Goal: Task Accomplishment & Management: Use online tool/utility

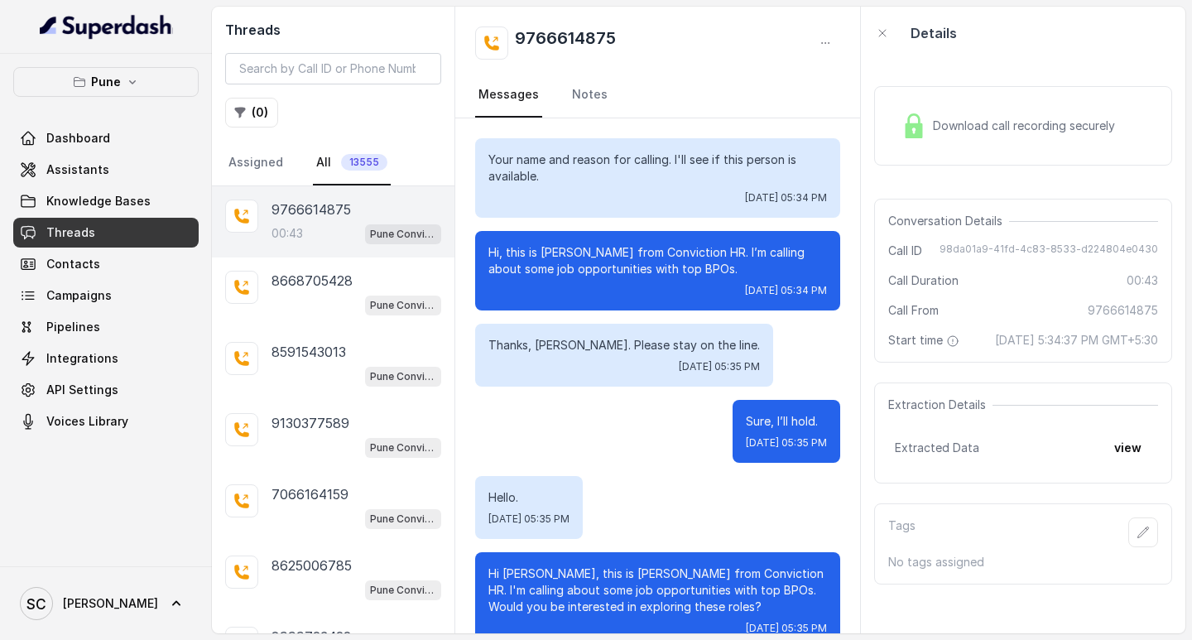
scroll to position [204, 0]
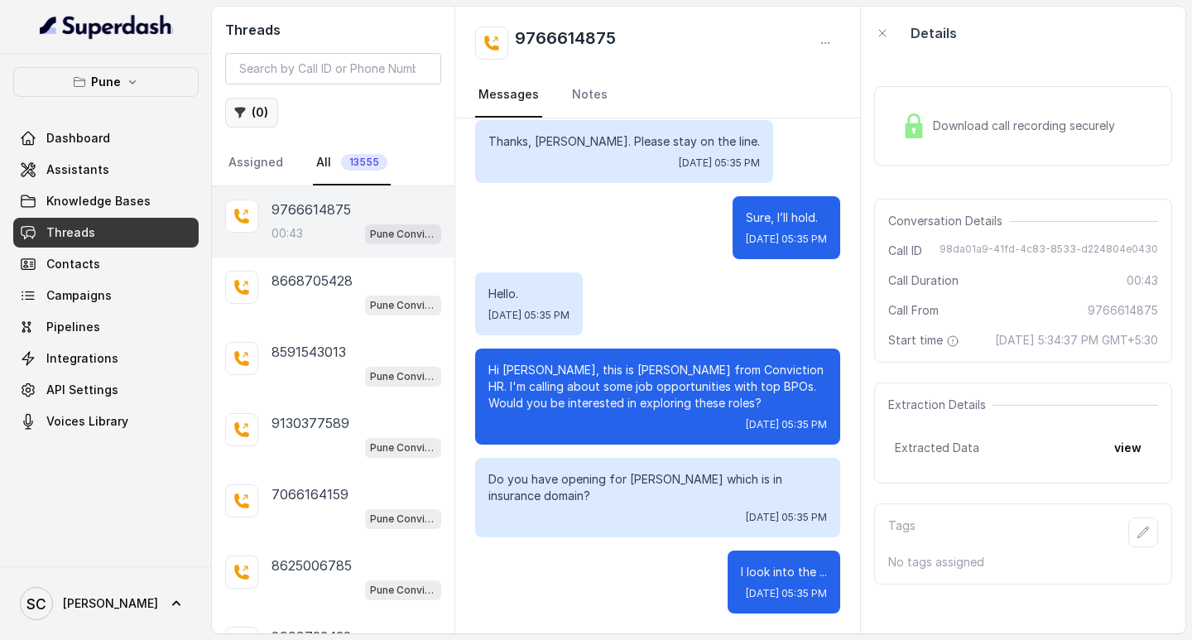
click at [257, 108] on button "( 0 )" at bounding box center [251, 113] width 53 height 30
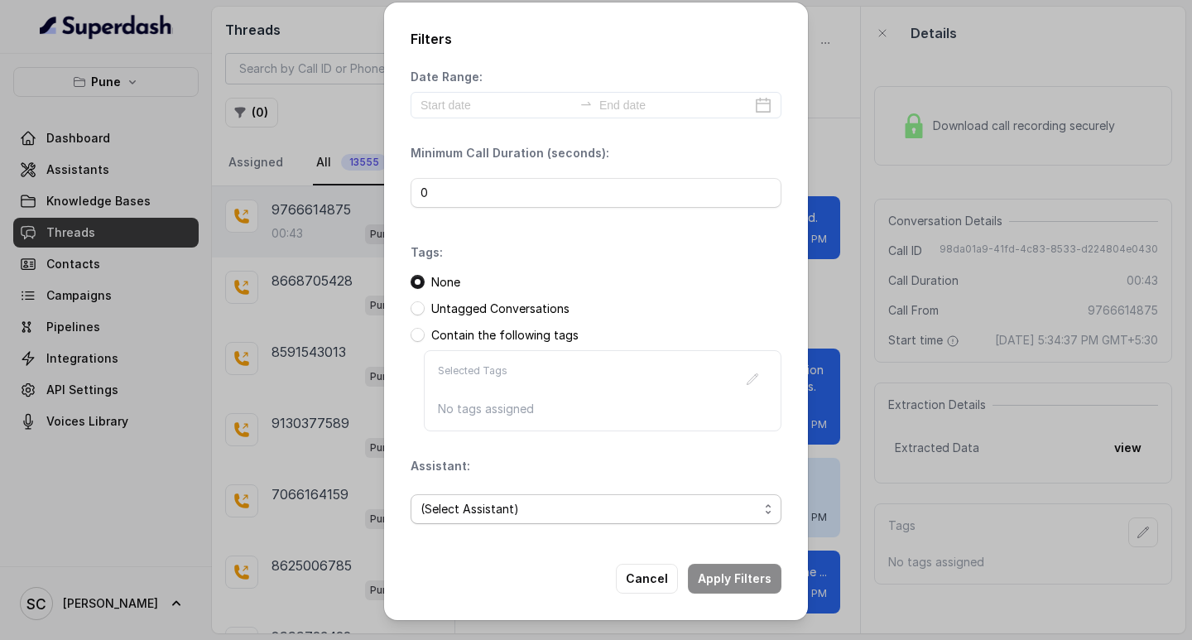
drag, startPoint x: 454, startPoint y: 510, endPoint x: 468, endPoint y: 507, distance: 15.3
click at [454, 510] on span "(Select Assistant)" at bounding box center [589, 509] width 338 height 20
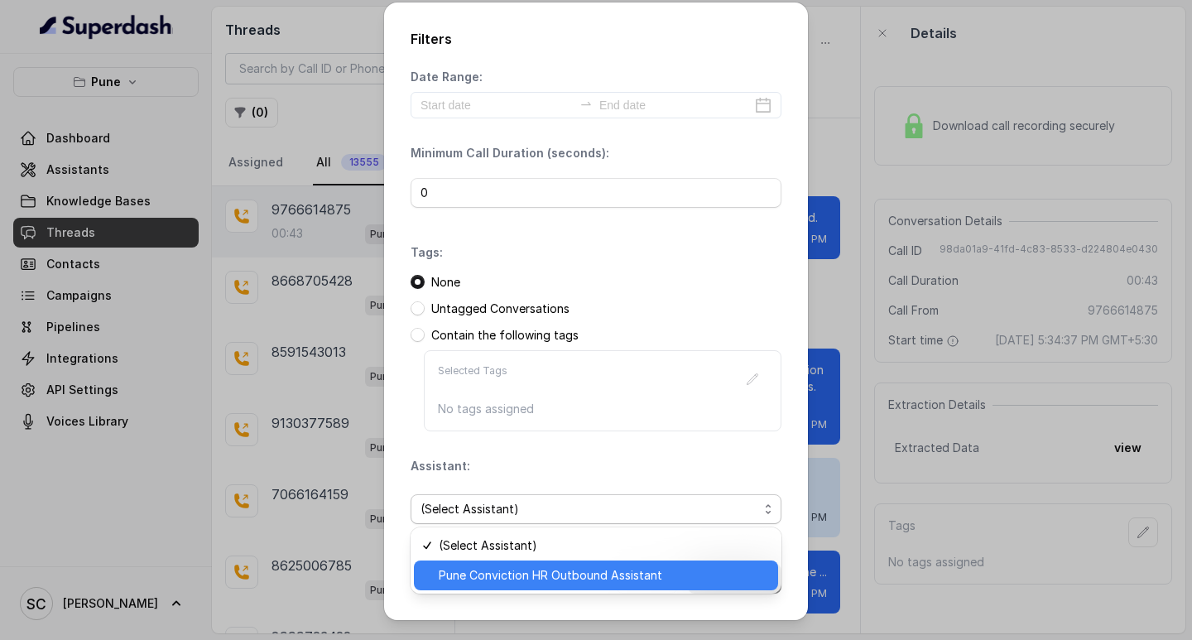
drag, startPoint x: 483, startPoint y: 576, endPoint x: 482, endPoint y: 527, distance: 48.9
click at [485, 576] on span "Pune Conviction HR Outbound Assistant" at bounding box center [603, 575] width 329 height 20
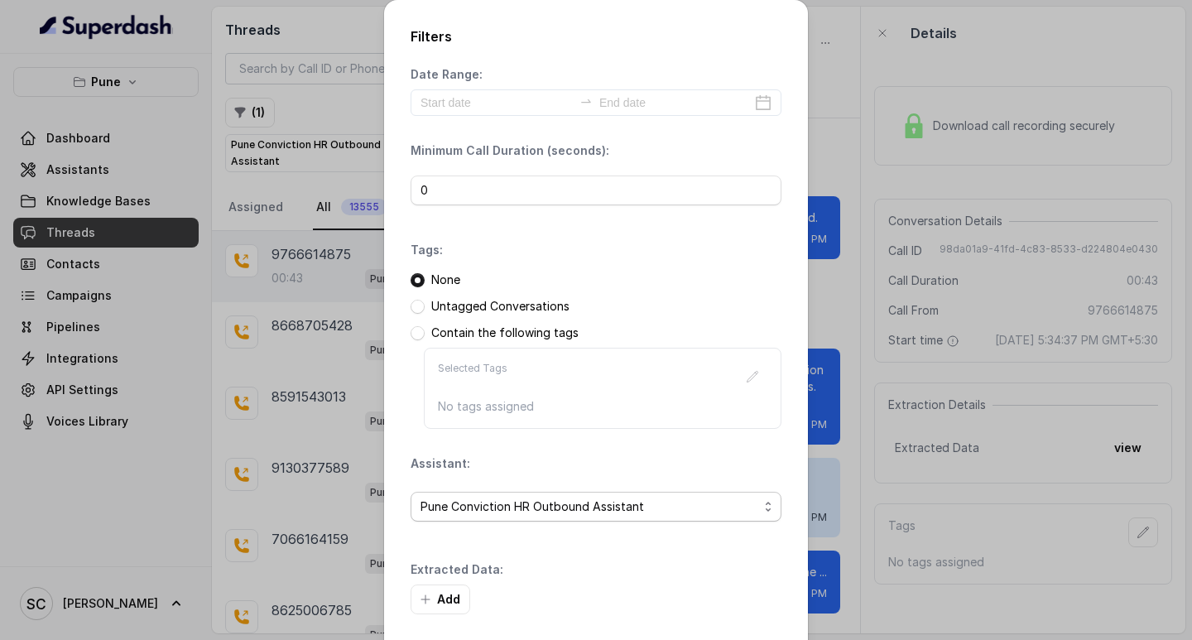
scroll to position [70, 0]
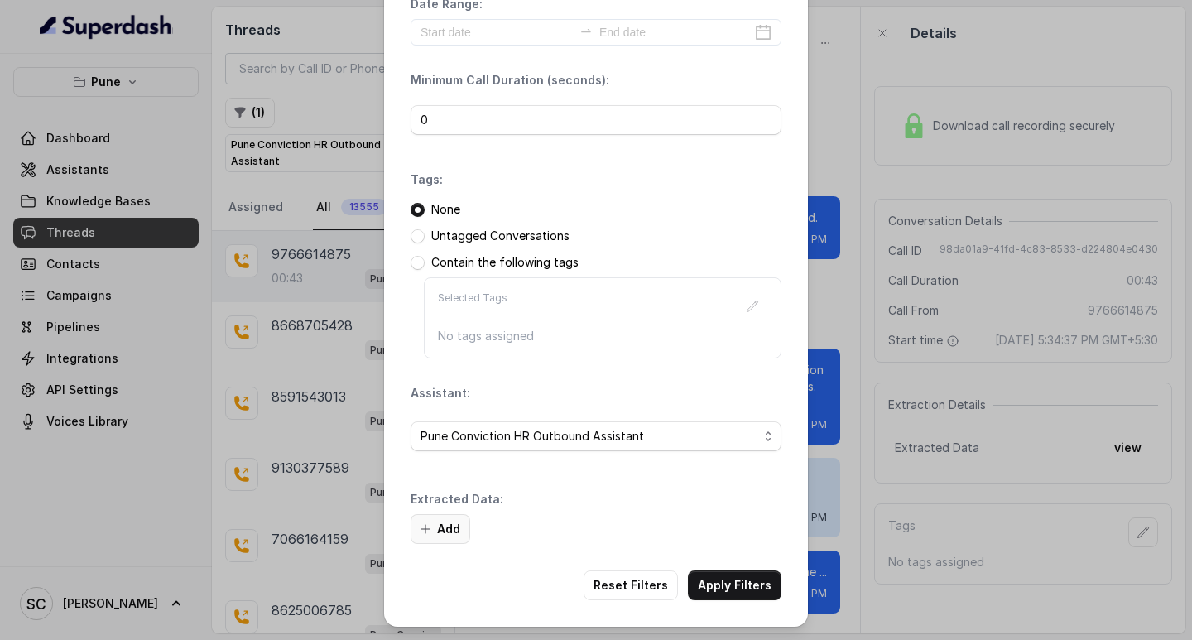
click at [440, 525] on button "Add" at bounding box center [441, 529] width 60 height 30
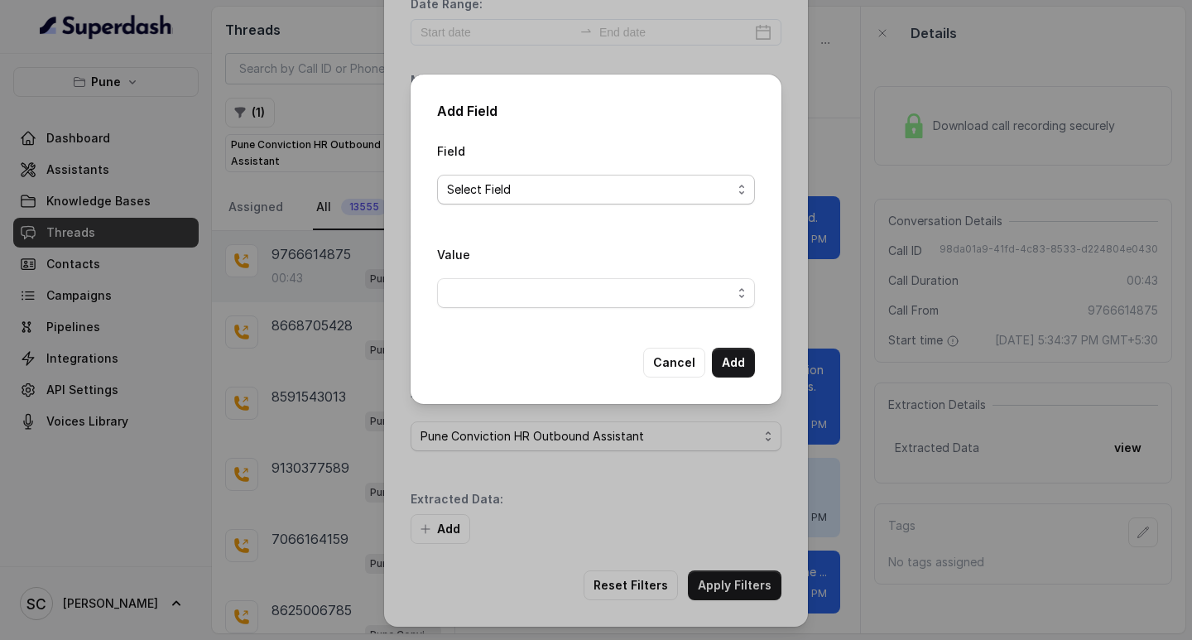
click at [517, 178] on span "Select Field" at bounding box center [596, 190] width 318 height 30
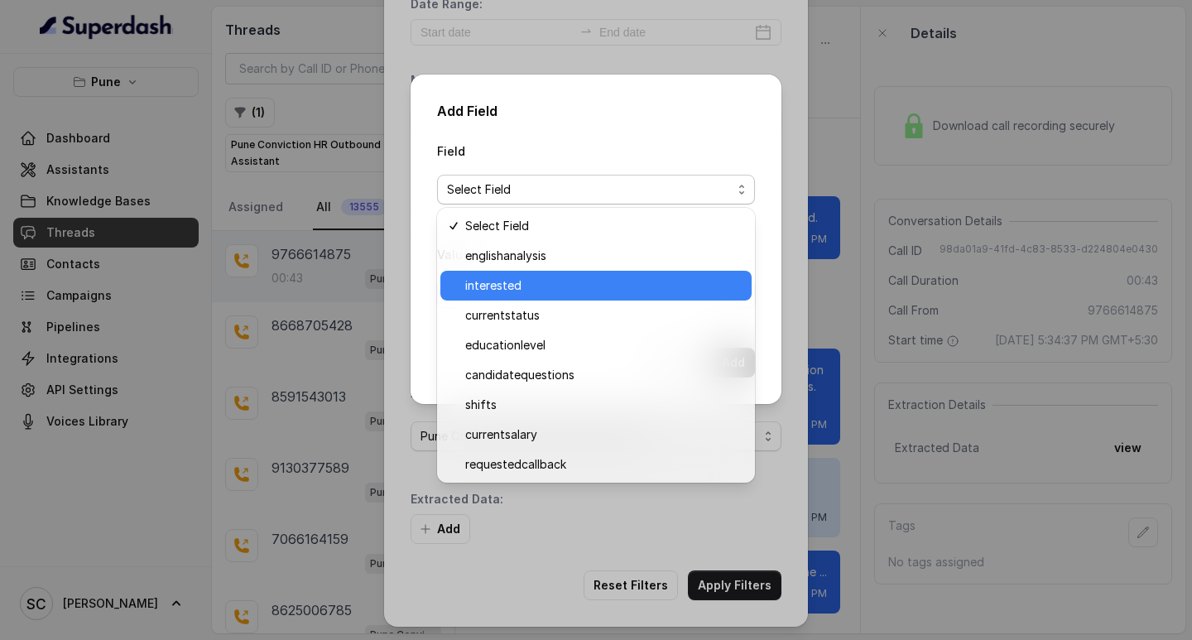
click at [540, 284] on span "interested" at bounding box center [603, 286] width 276 height 20
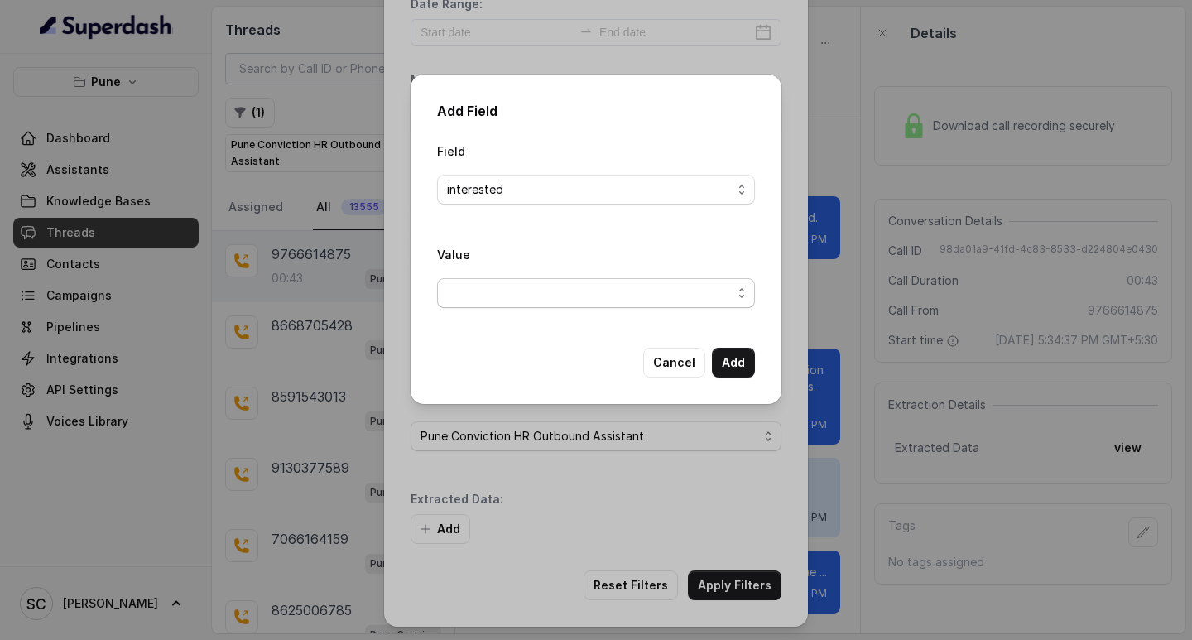
click at [511, 297] on span "button" at bounding box center [596, 293] width 318 height 30
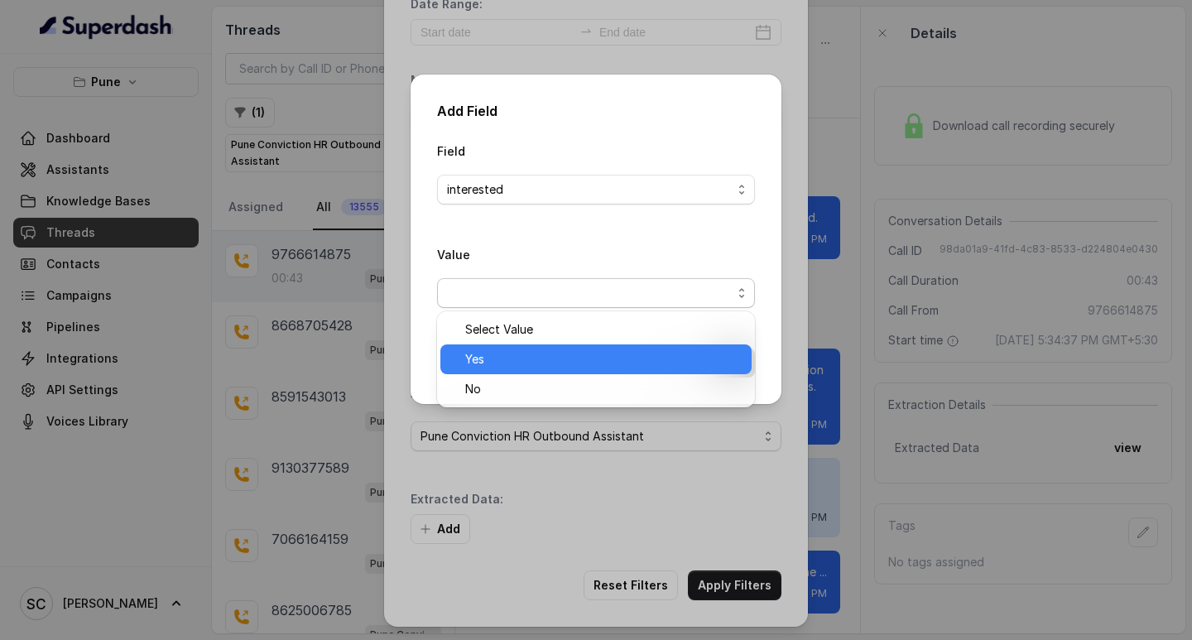
click at [516, 355] on span "Yes" at bounding box center [603, 359] width 276 height 20
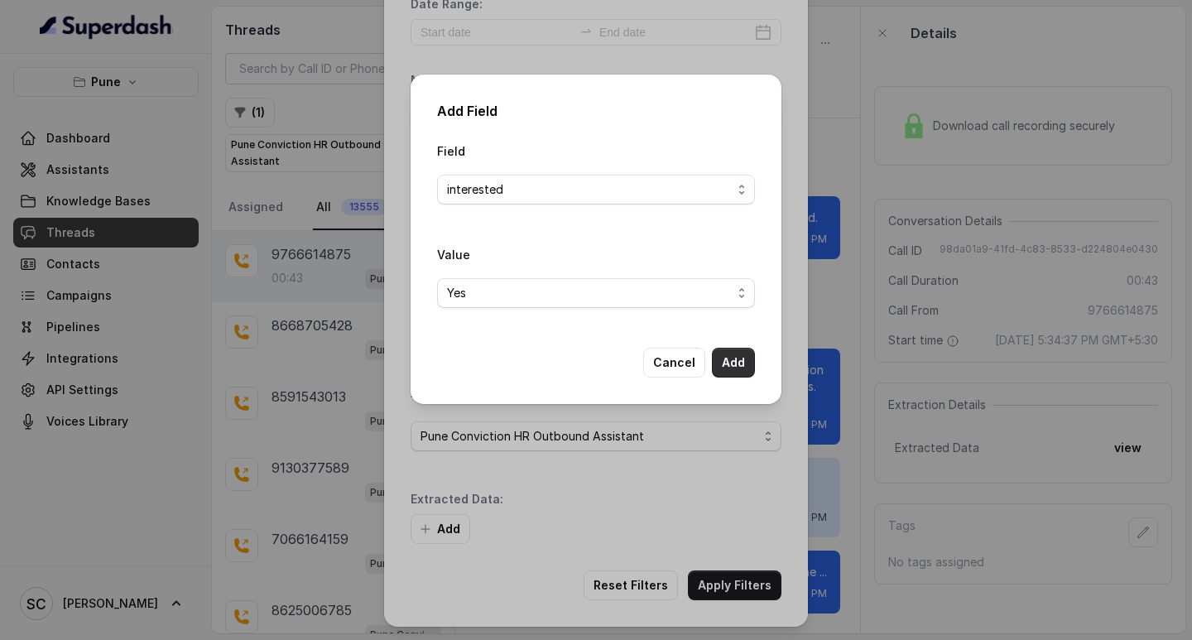
click at [744, 359] on button "Add" at bounding box center [733, 363] width 43 height 30
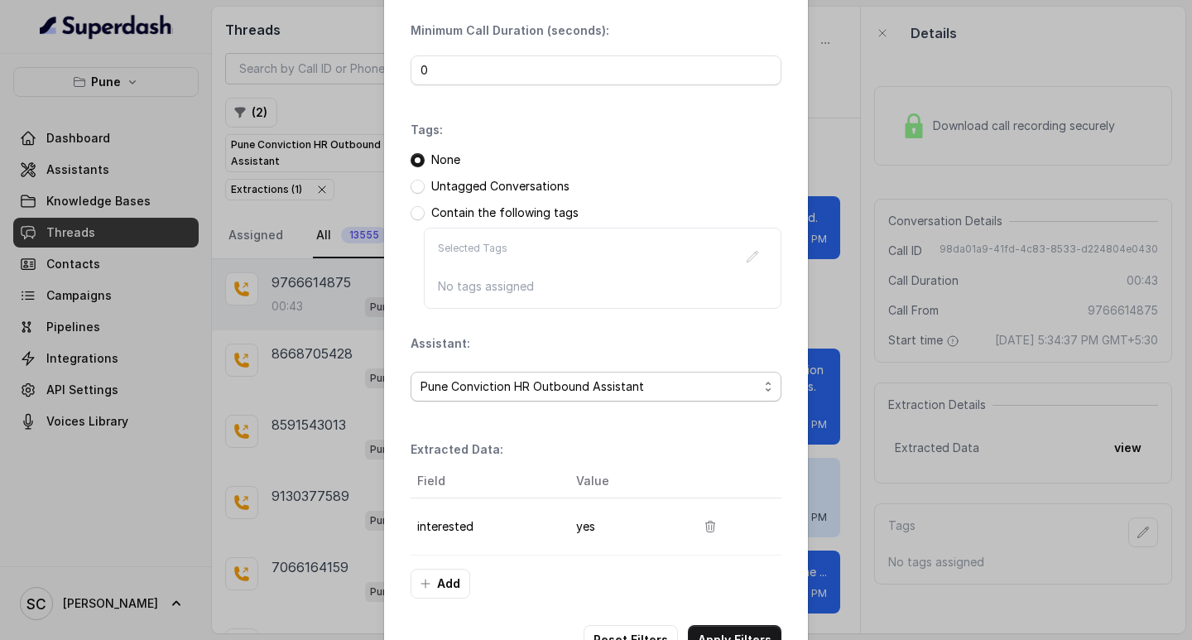
scroll to position [175, 0]
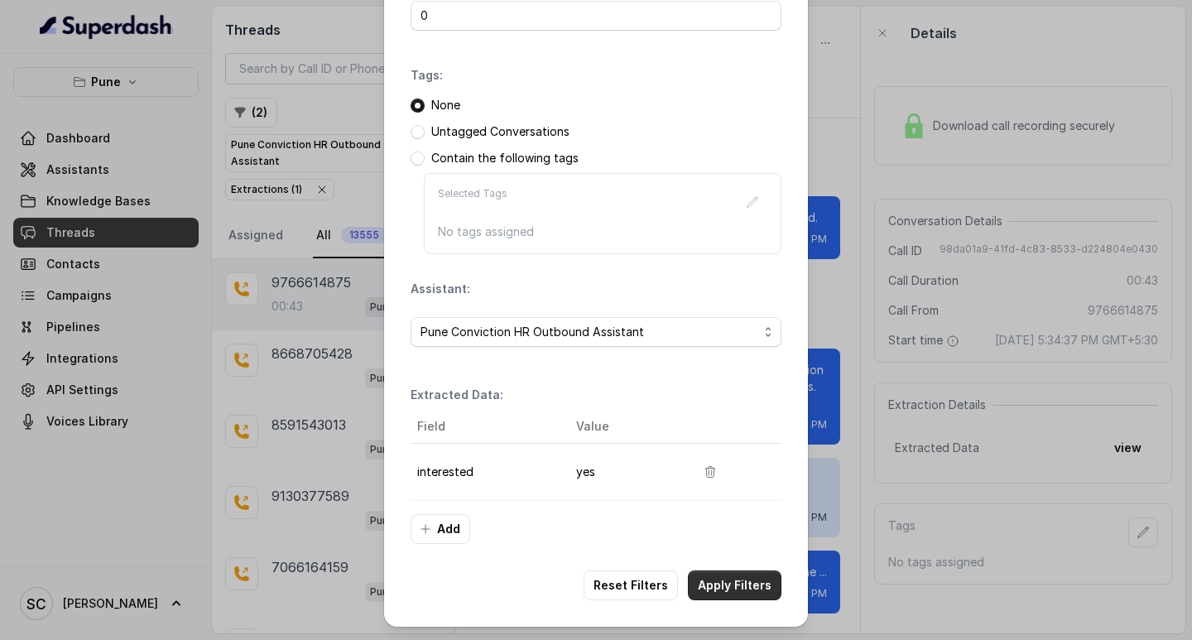
drag, startPoint x: 714, startPoint y: 591, endPoint x: 732, endPoint y: 577, distance: 22.4
click at [718, 590] on button "Apply Filters" at bounding box center [735, 585] width 94 height 30
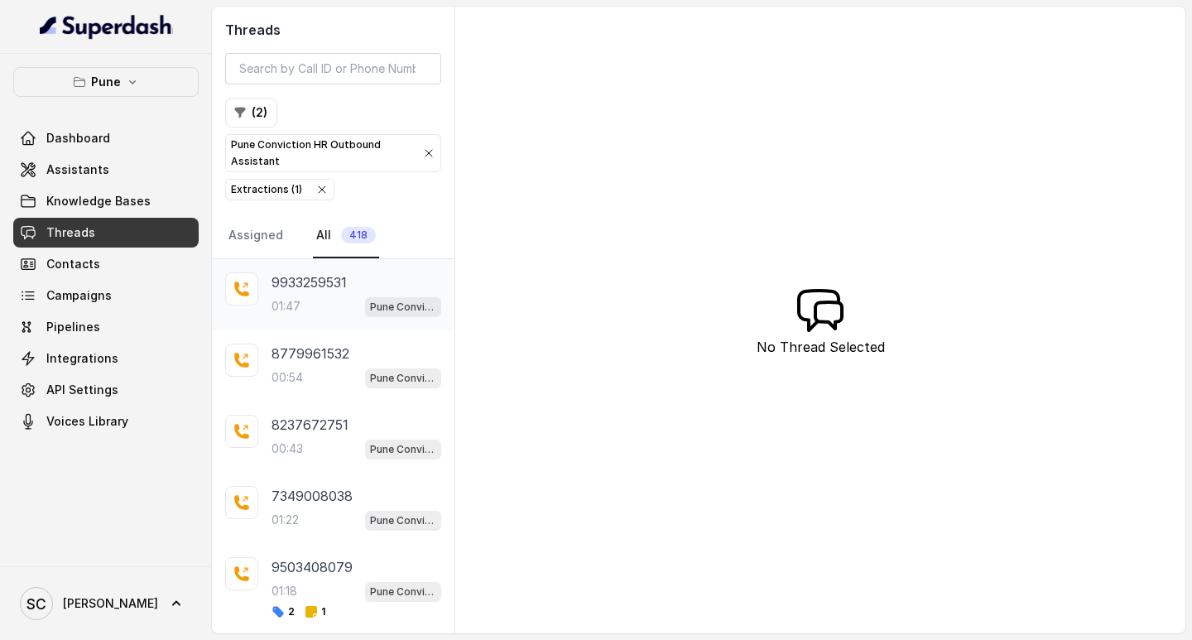
click at [304, 301] on div "01:47 Pune Conviction HR Outbound Assistant" at bounding box center [356, 306] width 170 height 22
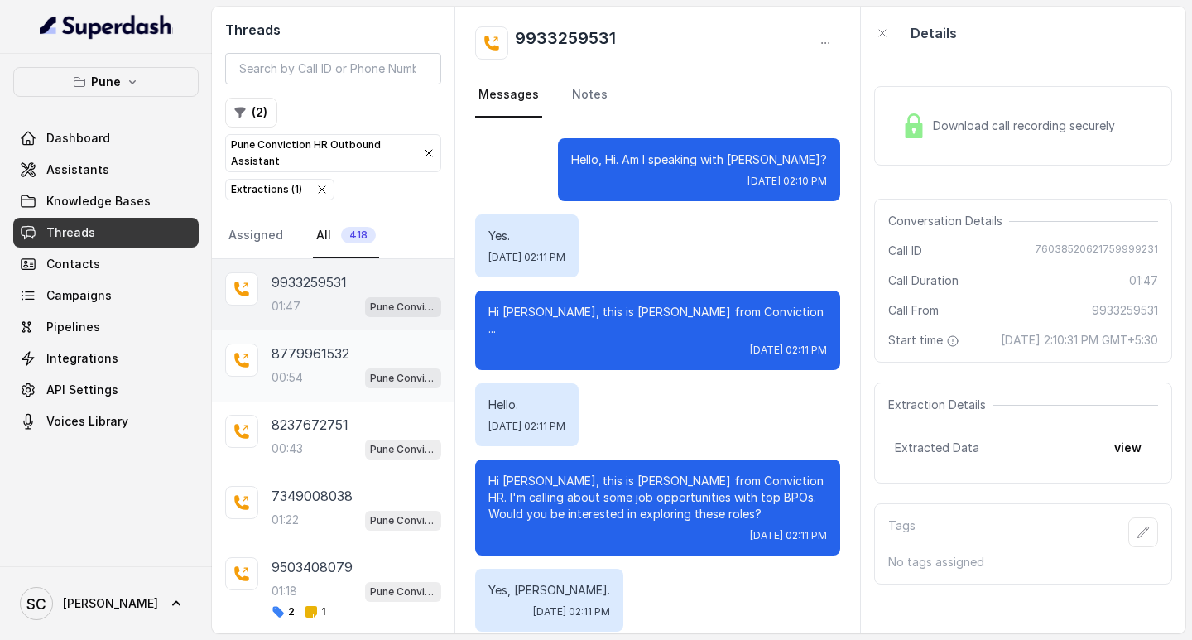
scroll to position [1733, 0]
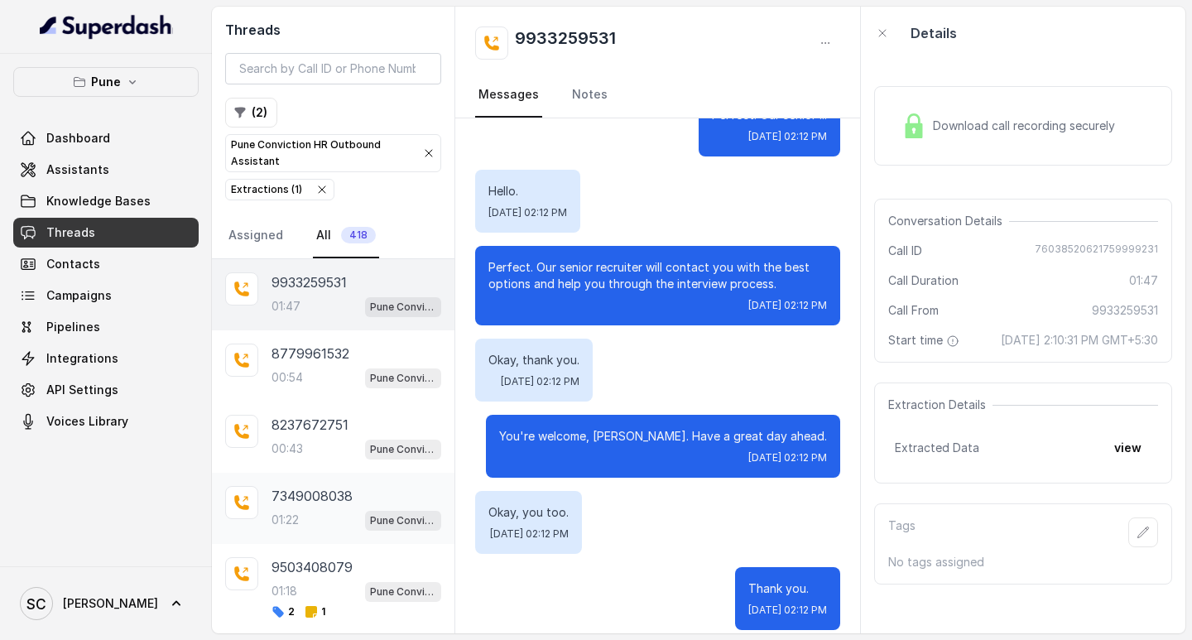
click at [295, 490] on p "7349008038" at bounding box center [311, 496] width 81 height 20
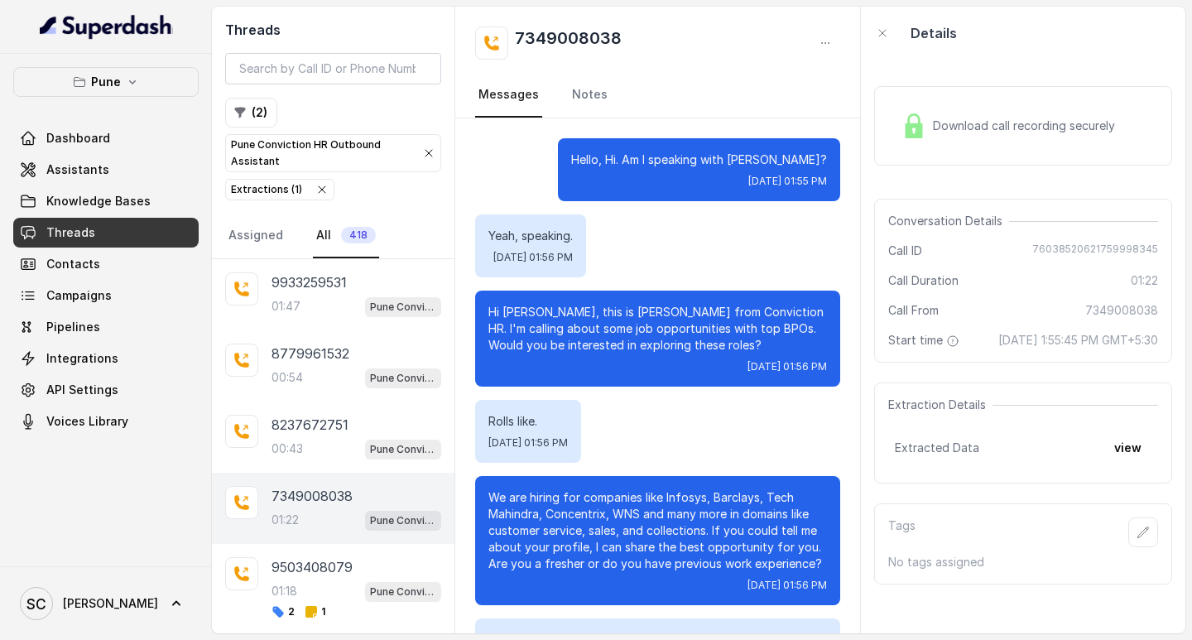
scroll to position [429, 0]
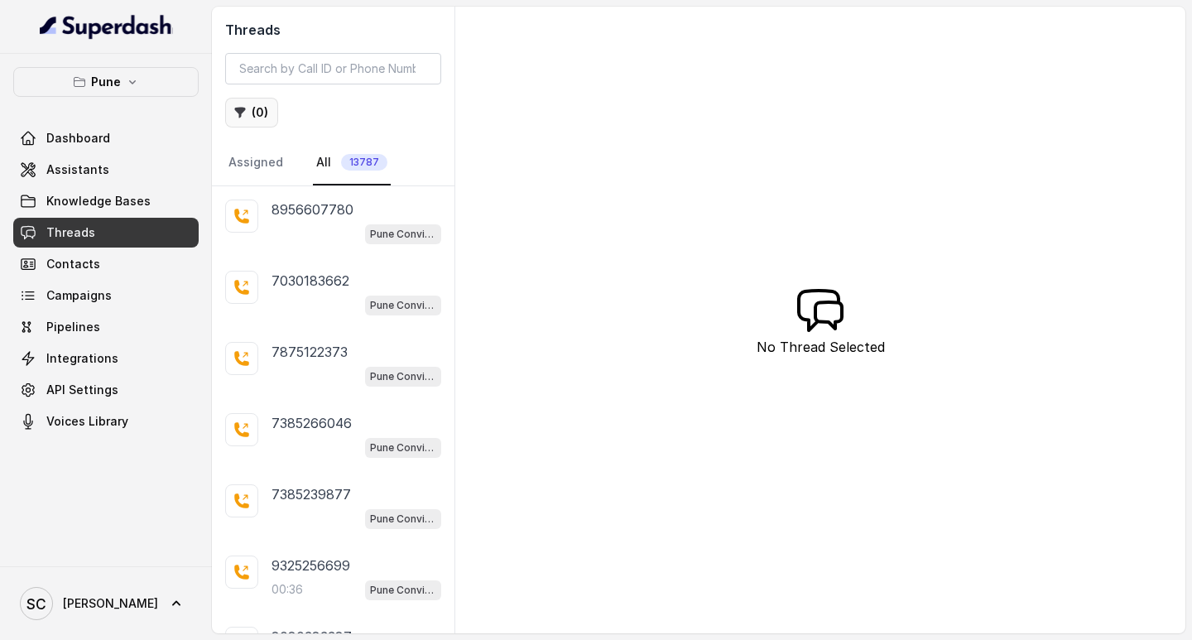
click at [243, 112] on icon "button" at bounding box center [240, 113] width 11 height 11
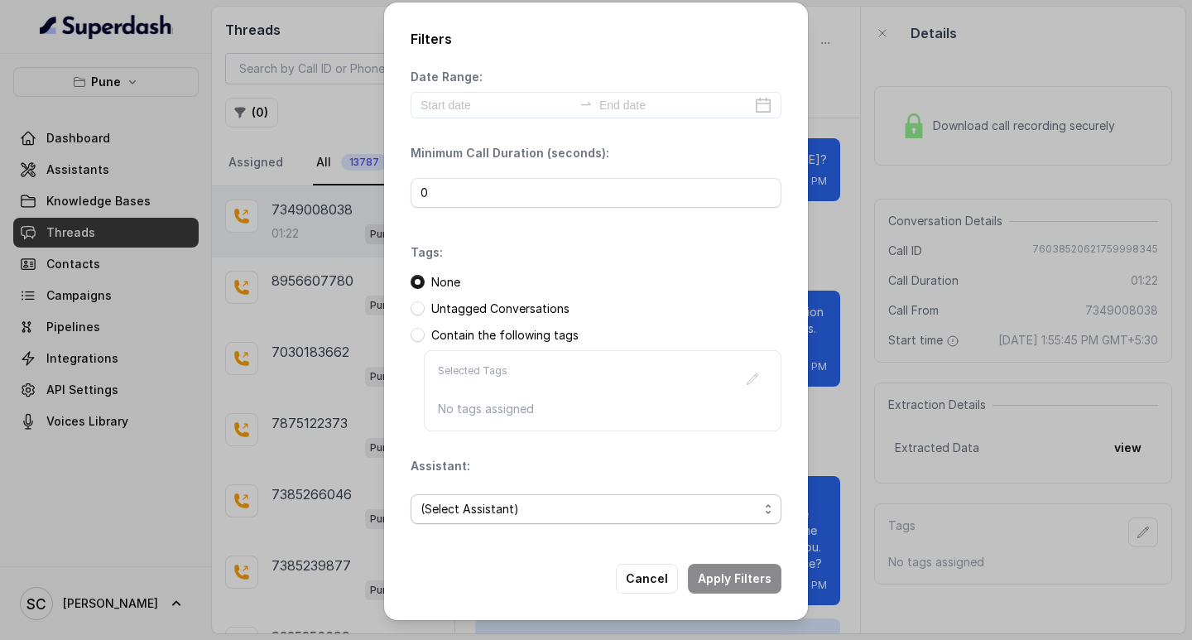
click at [458, 505] on span "(Select Assistant)" at bounding box center [589, 509] width 338 height 20
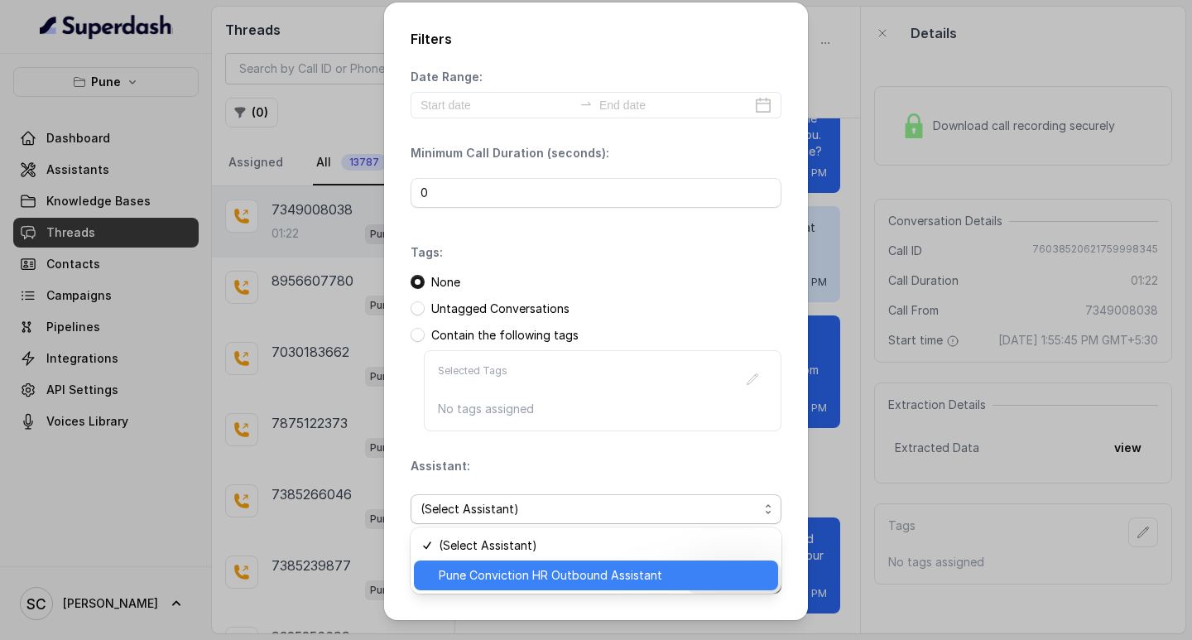
drag, startPoint x: 458, startPoint y: 570, endPoint x: 467, endPoint y: 526, distance: 44.8
click at [457, 567] on span "Pune Conviction HR Outbound Assistant" at bounding box center [603, 575] width 329 height 20
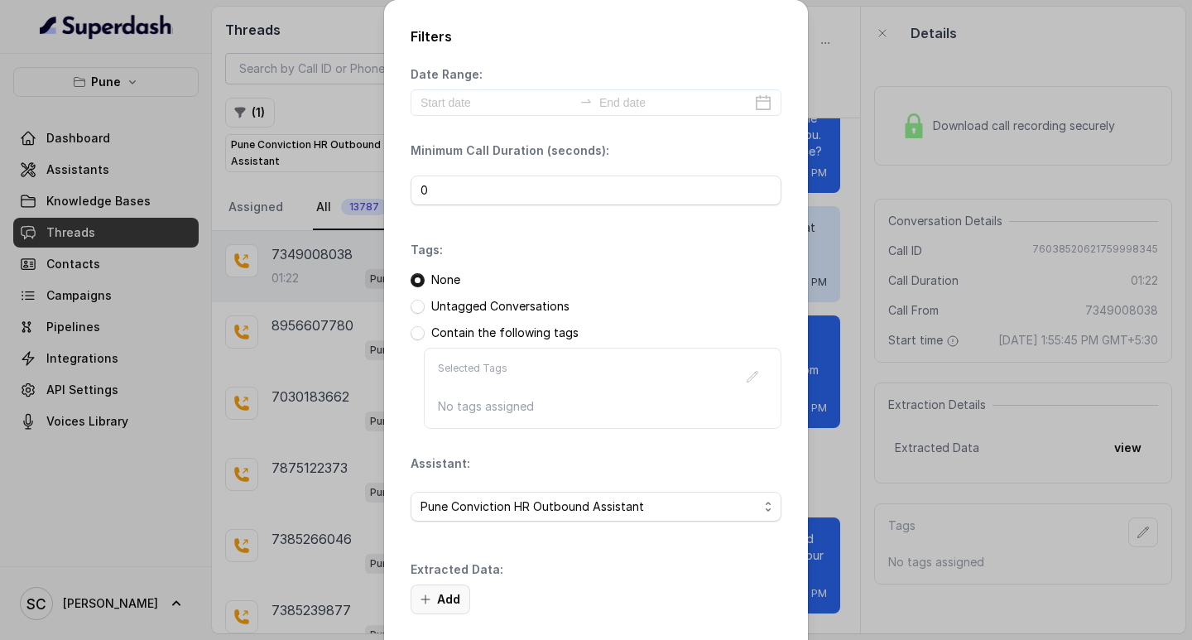
click at [430, 603] on button "Add" at bounding box center [441, 599] width 60 height 30
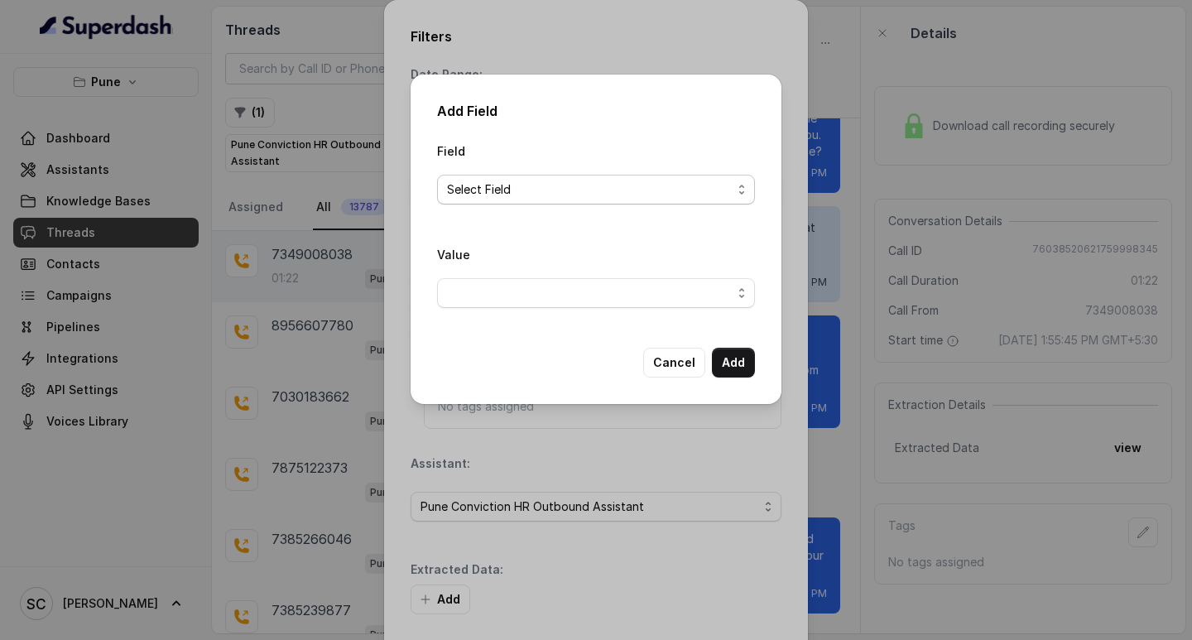
click at [482, 190] on span "Select Field" at bounding box center [589, 190] width 285 height 20
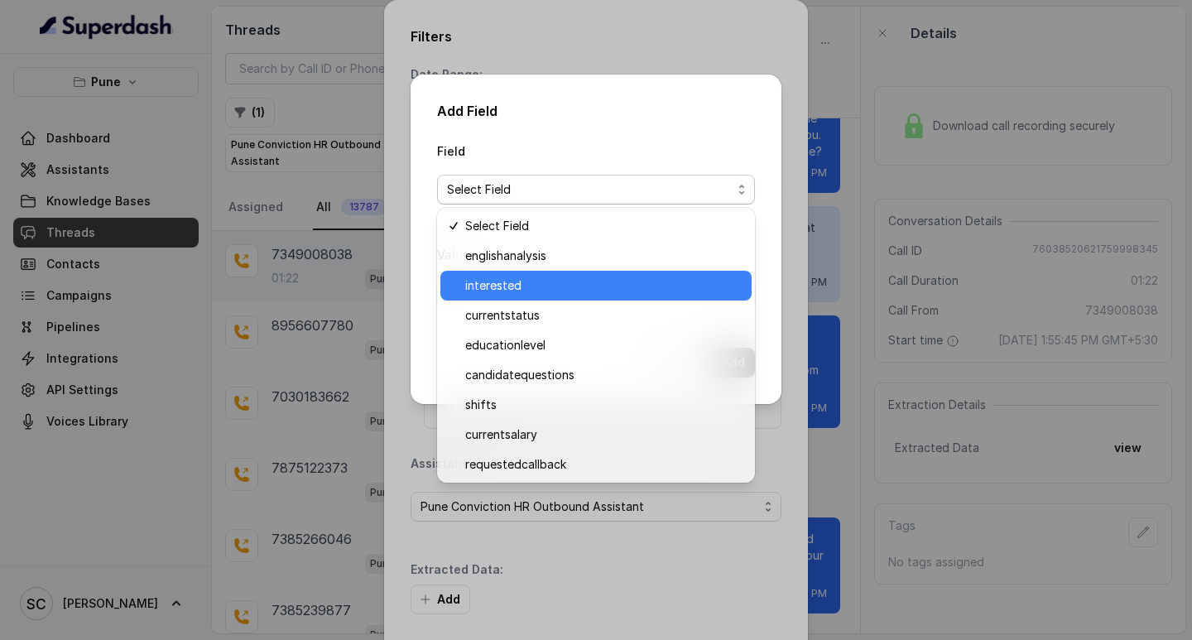
click at [499, 283] on span "interested" at bounding box center [603, 286] width 276 height 20
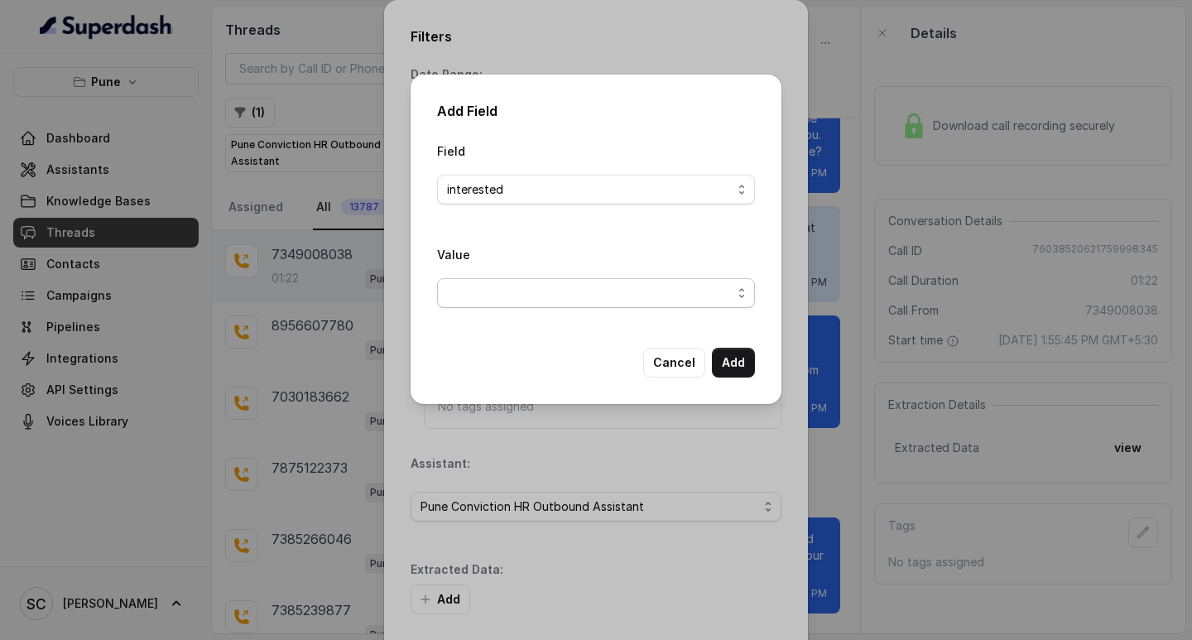
click at [486, 293] on span "button" at bounding box center [596, 293] width 318 height 30
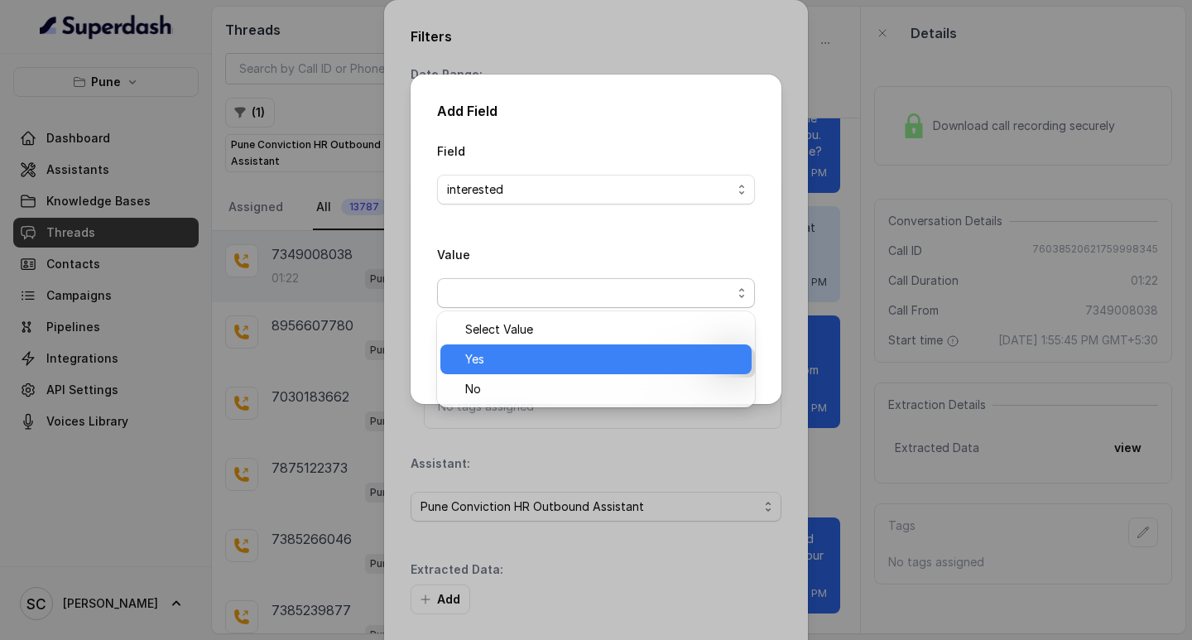
click at [489, 350] on span "Yes" at bounding box center [603, 359] width 276 height 20
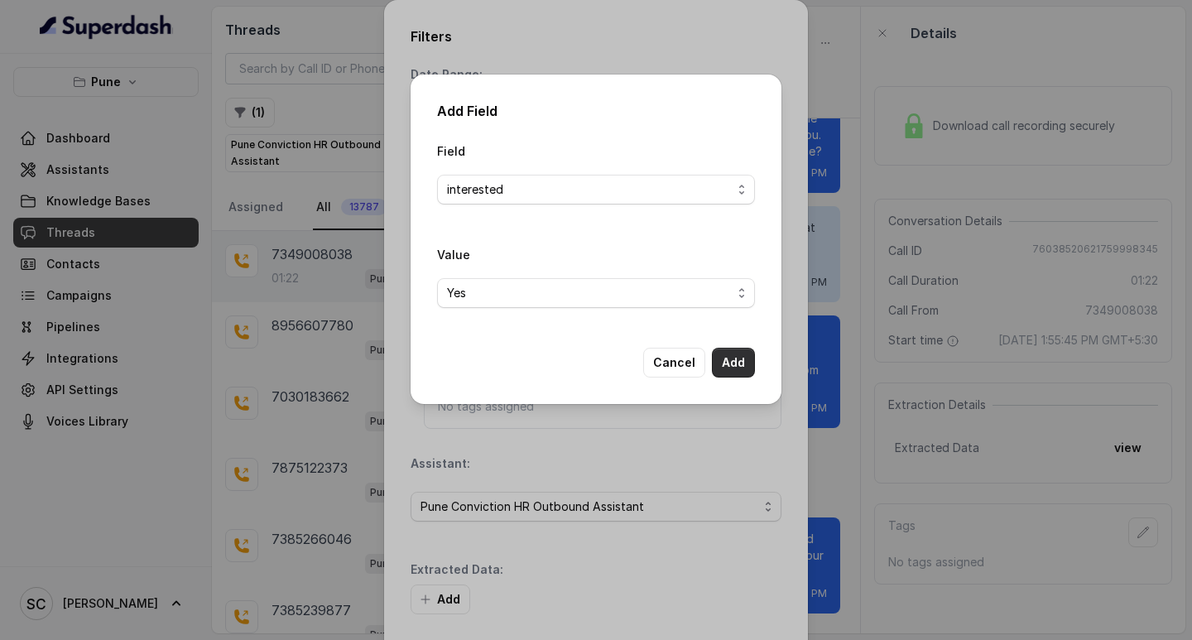
click at [737, 364] on button "Add" at bounding box center [733, 363] width 43 height 30
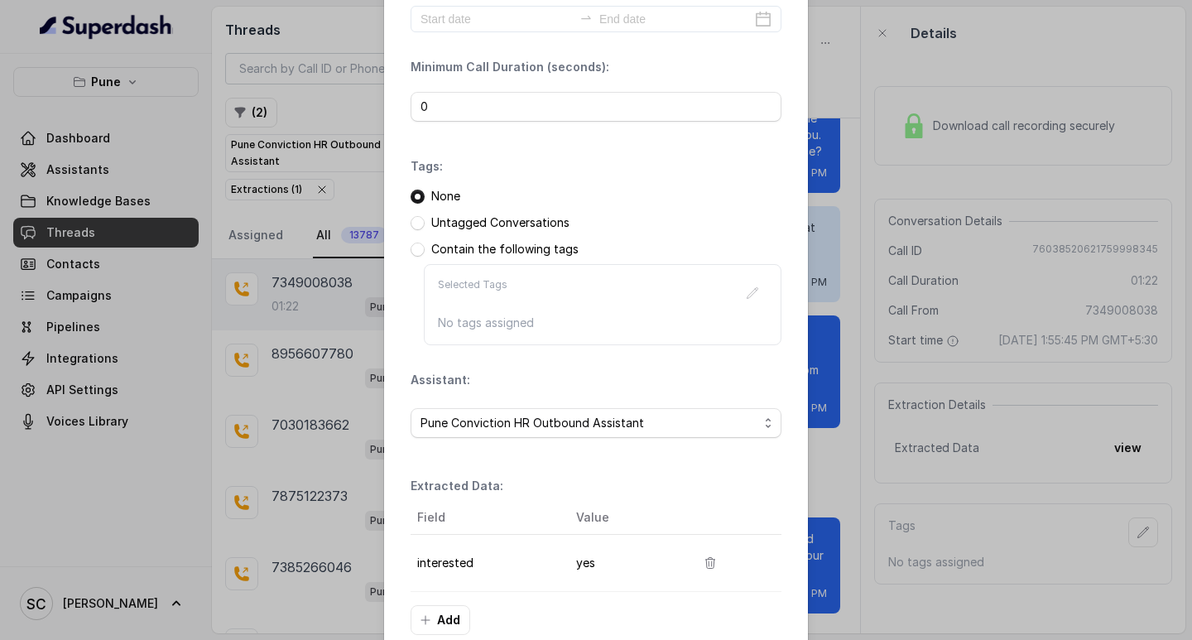
scroll to position [175, 0]
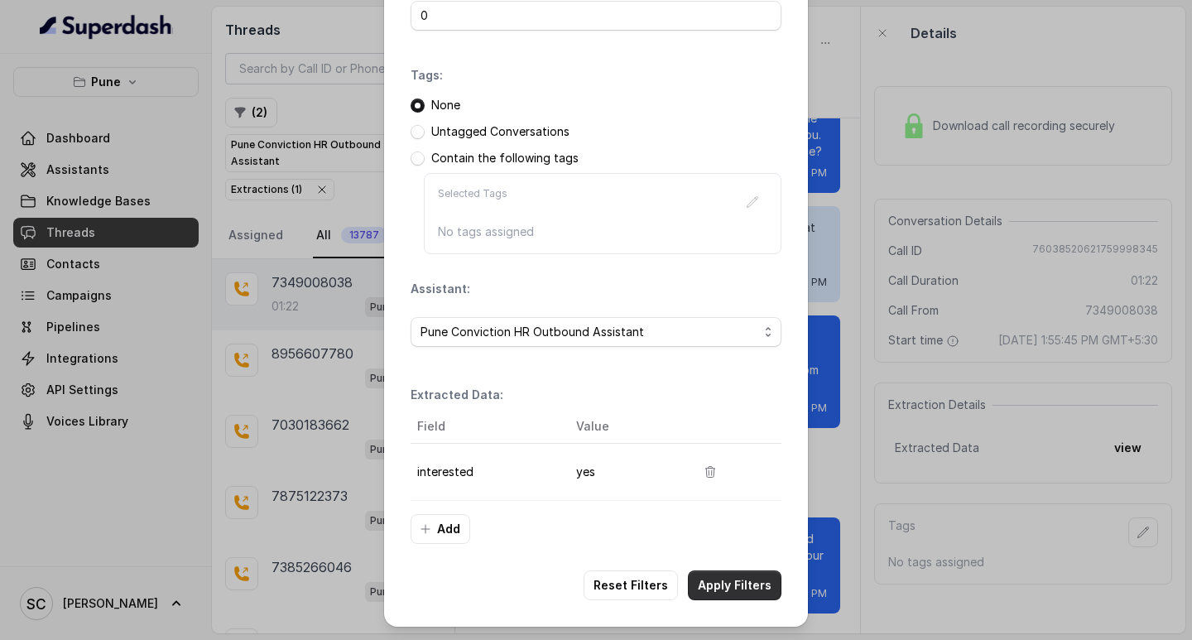
click at [737, 589] on button "Apply Filters" at bounding box center [735, 585] width 94 height 30
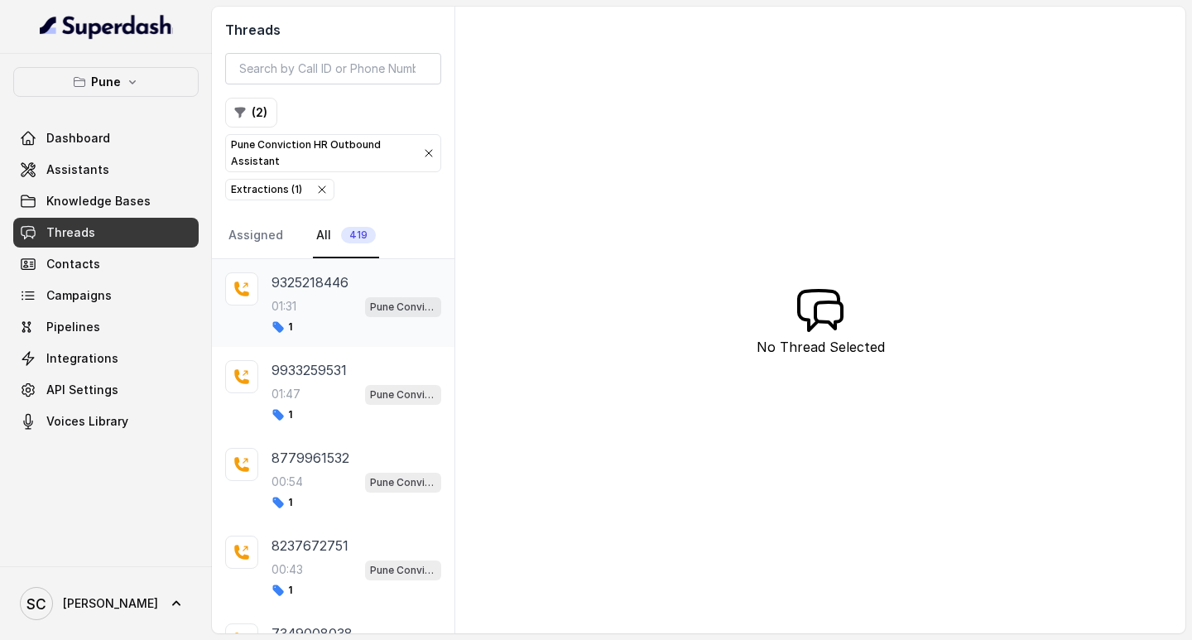
click at [310, 301] on div "01:31 Pune Conviction HR Outbound Assistant" at bounding box center [356, 306] width 170 height 22
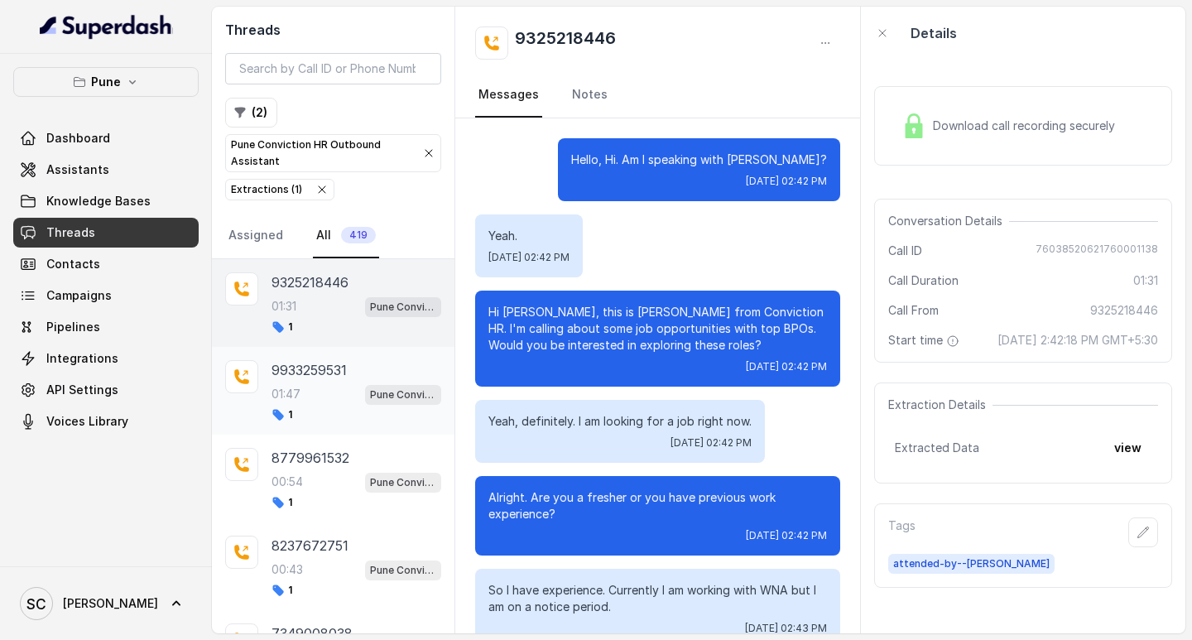
scroll to position [1396, 0]
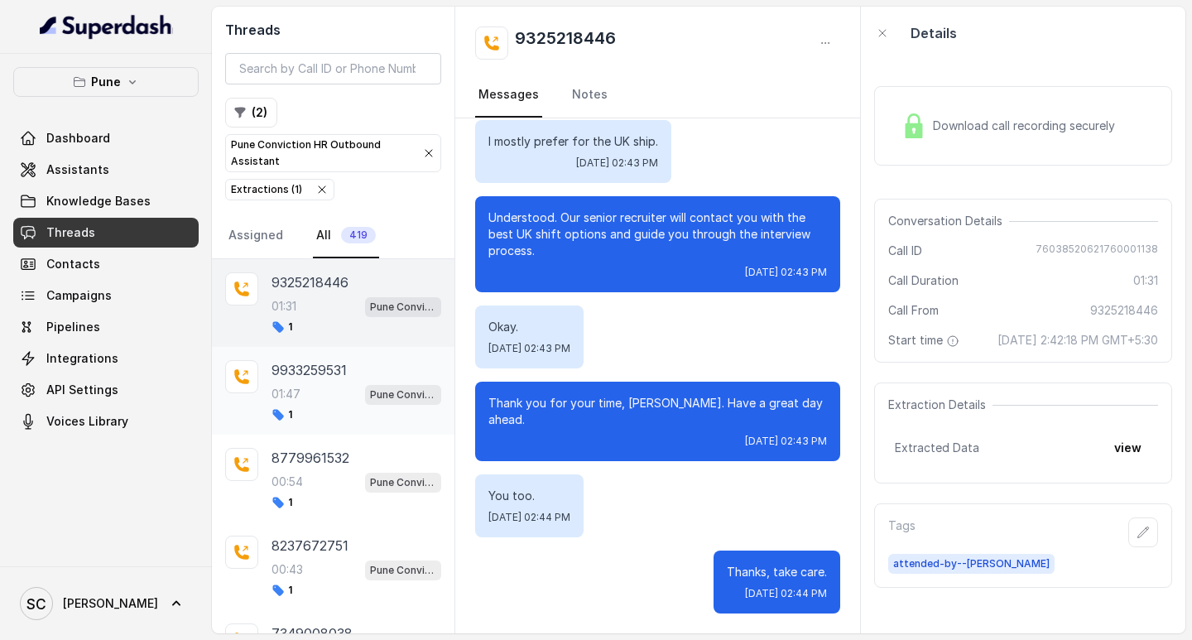
click at [308, 377] on p "9933259531" at bounding box center [308, 370] width 75 height 20
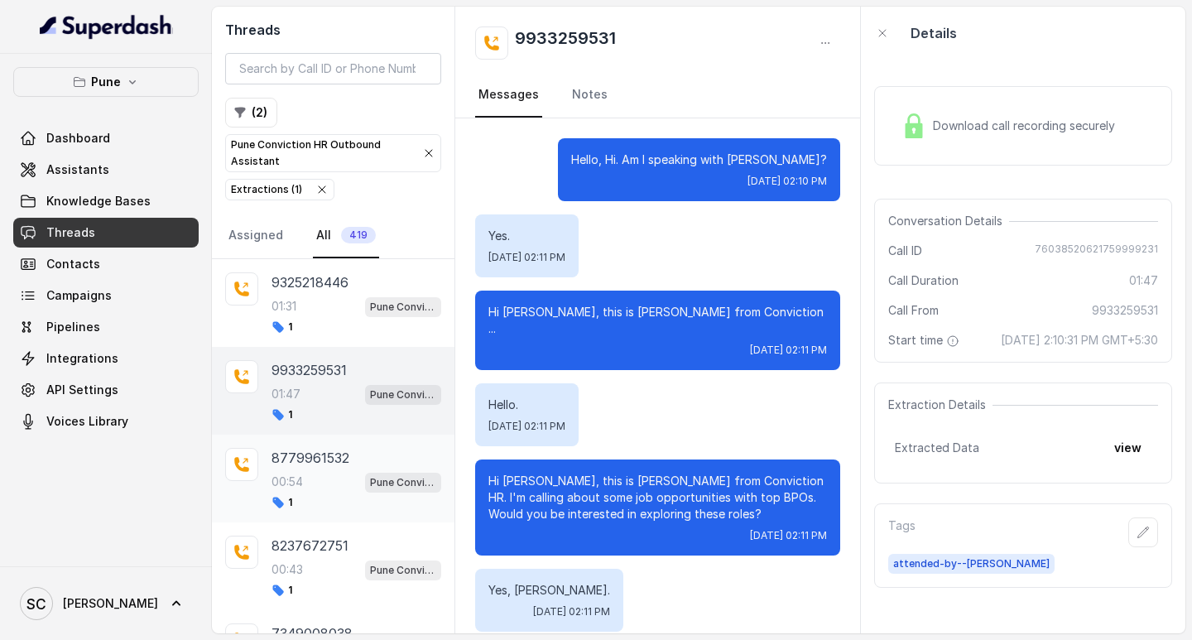
scroll to position [1733, 0]
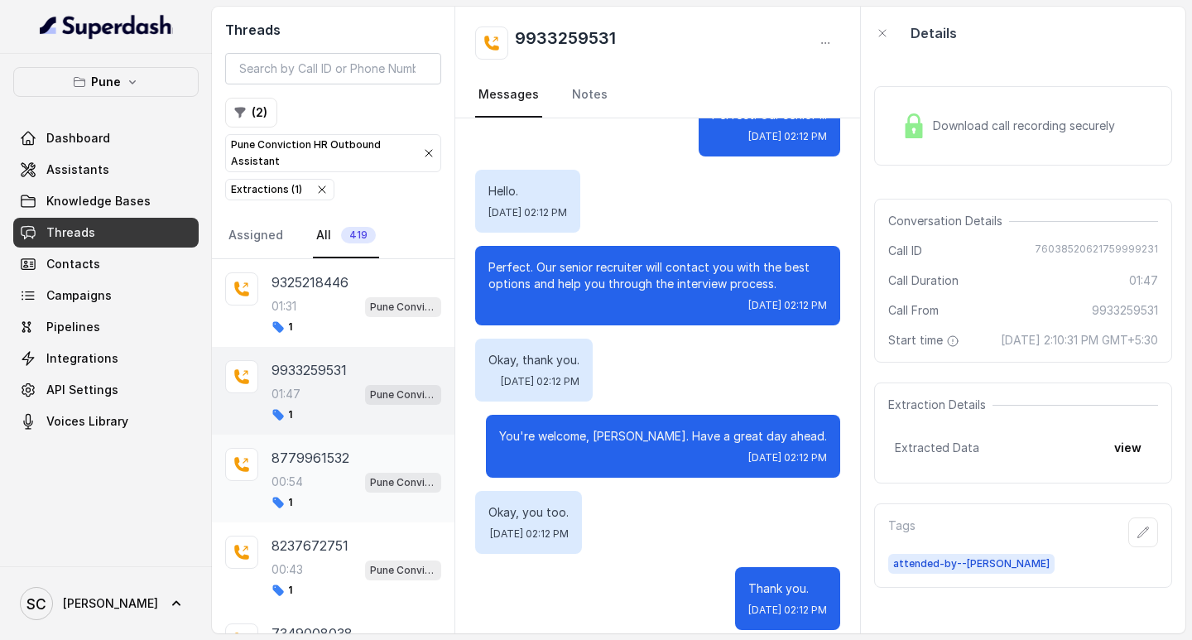
click at [322, 464] on p "8779961532" at bounding box center [310, 458] width 78 height 20
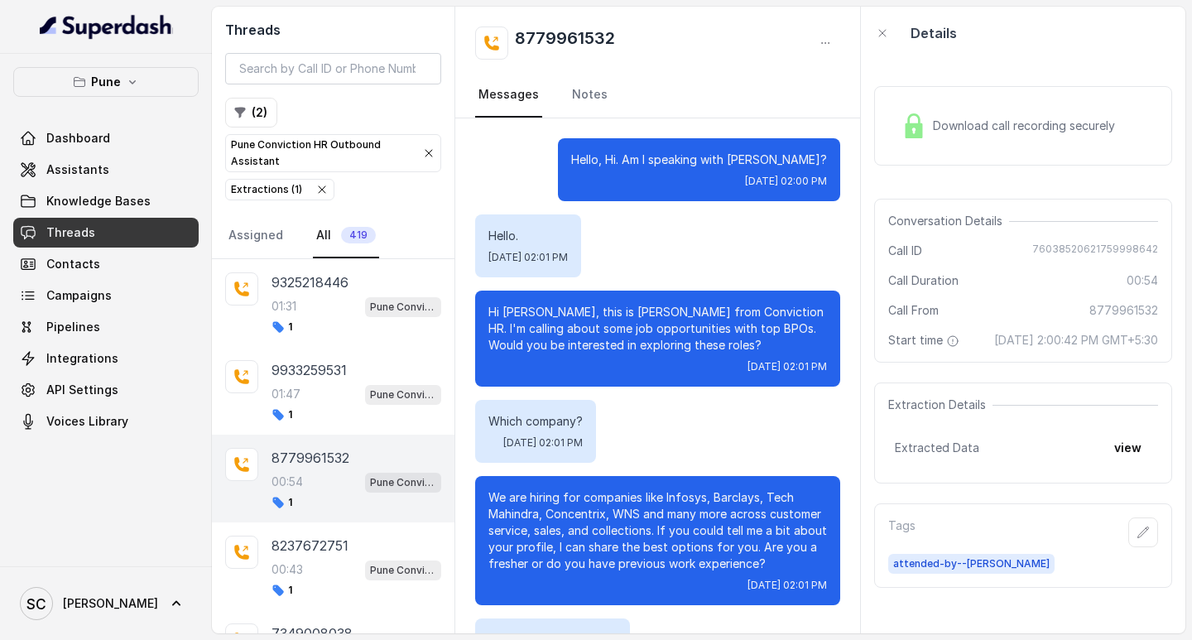
scroll to position [177, 0]
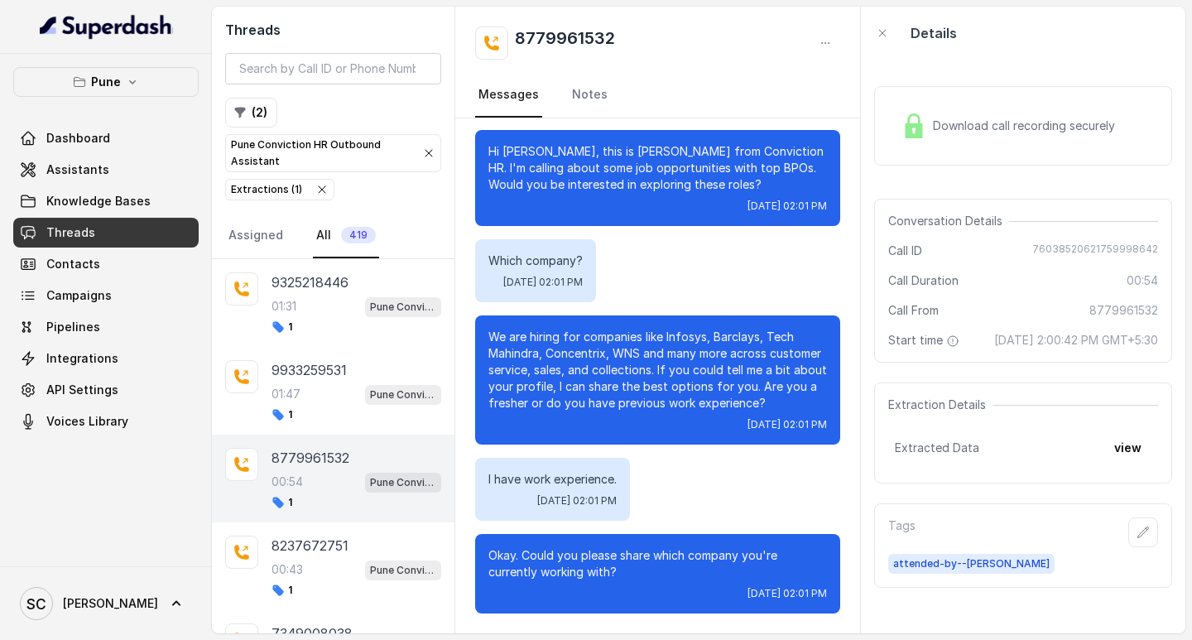
click at [307, 521] on div "8779961532 00:54 Pune Conviction HR Outbound Assistant 1" at bounding box center [333, 479] width 243 height 88
click at [306, 541] on p "8237672751" at bounding box center [309, 546] width 77 height 20
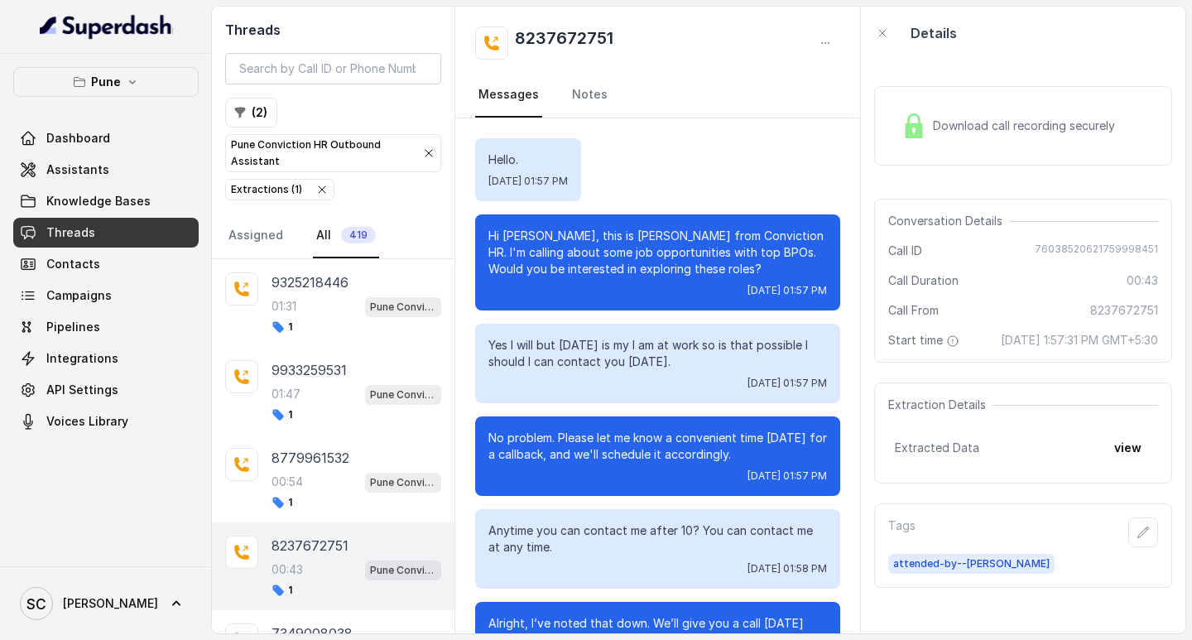
scroll to position [220, 0]
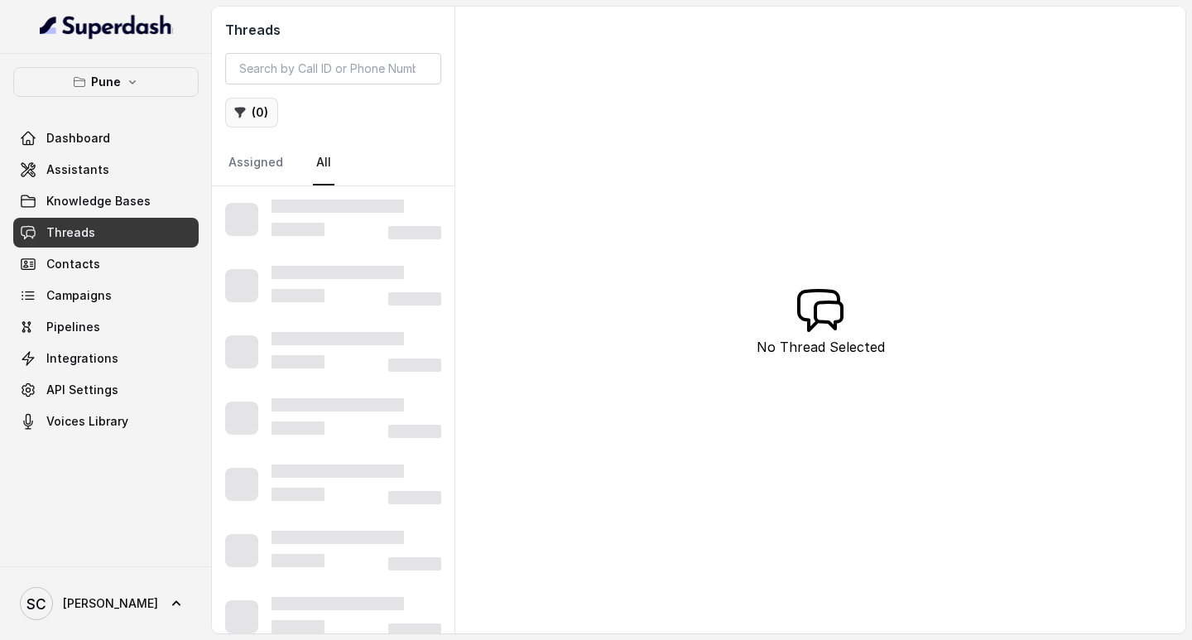
click at [236, 107] on icon "button" at bounding box center [239, 112] width 13 height 13
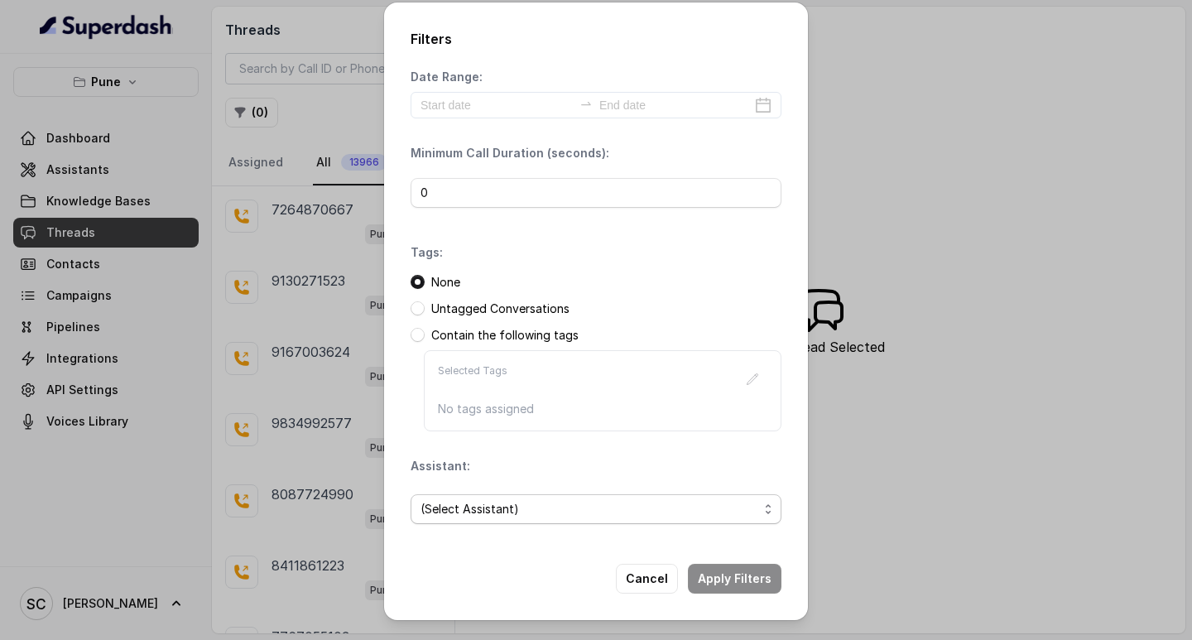
click at [472, 506] on span "(Select Assistant)" at bounding box center [589, 509] width 338 height 20
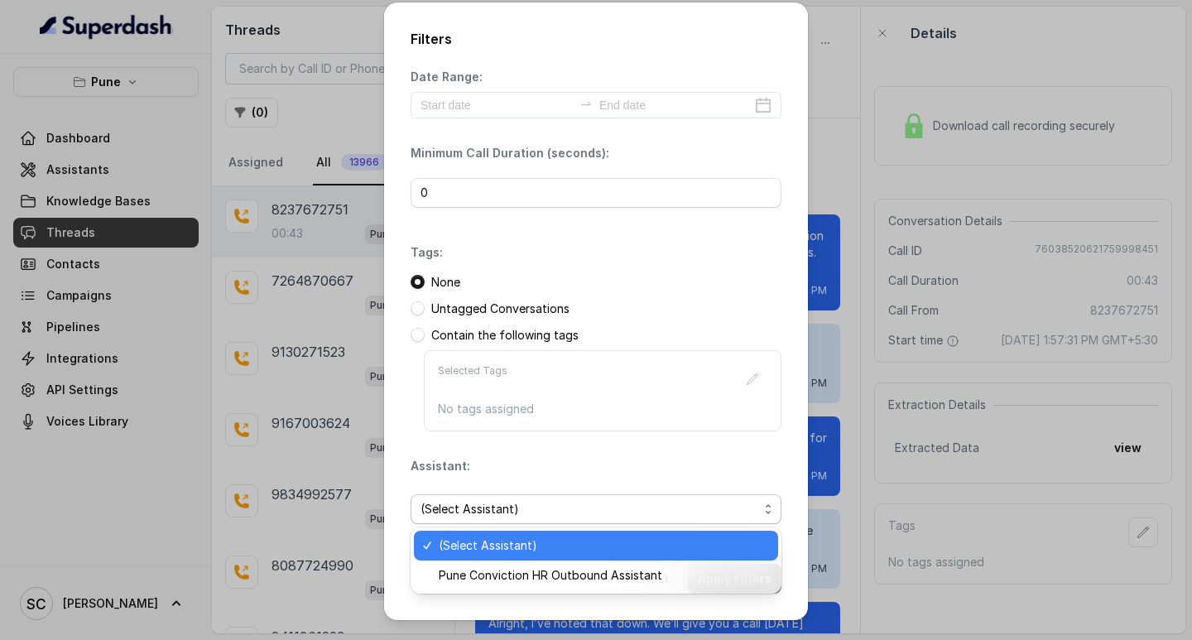
scroll to position [220, 0]
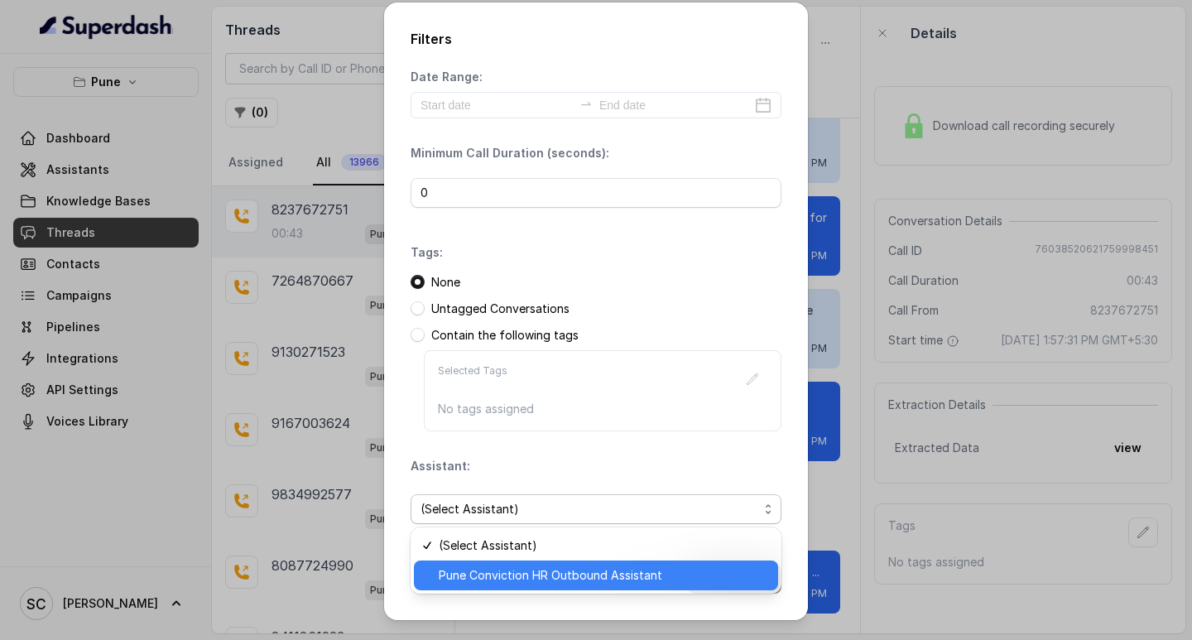
click at [488, 573] on span "Pune Conviction HR Outbound Assistant" at bounding box center [603, 575] width 329 height 20
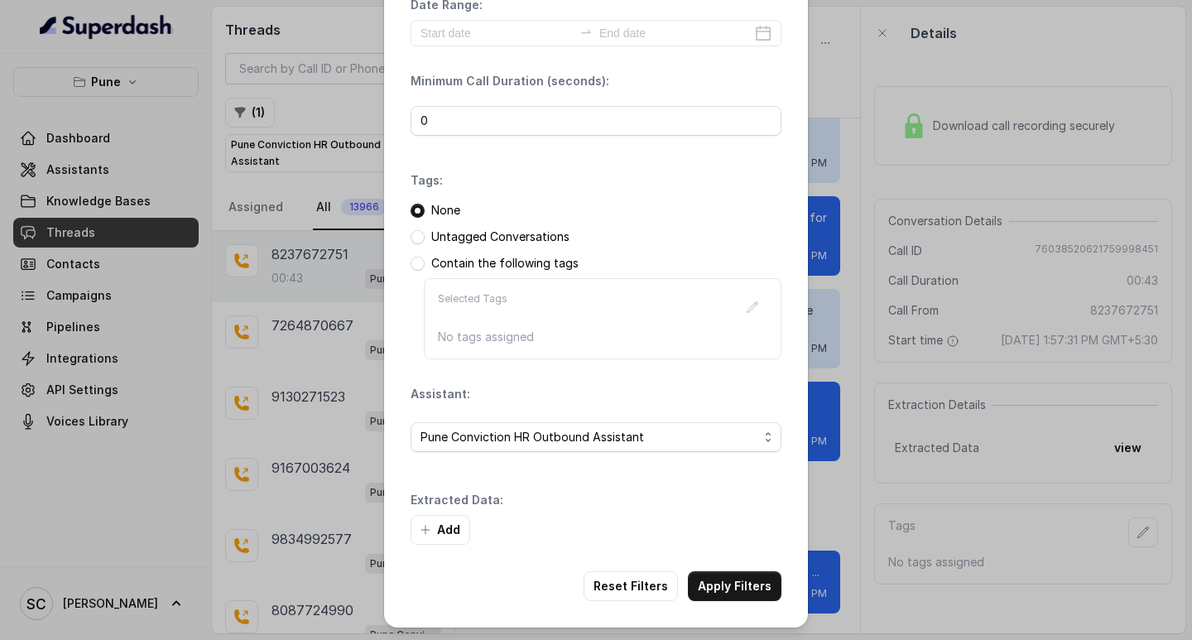
scroll to position [70, 0]
click at [437, 531] on button "Add" at bounding box center [441, 529] width 60 height 30
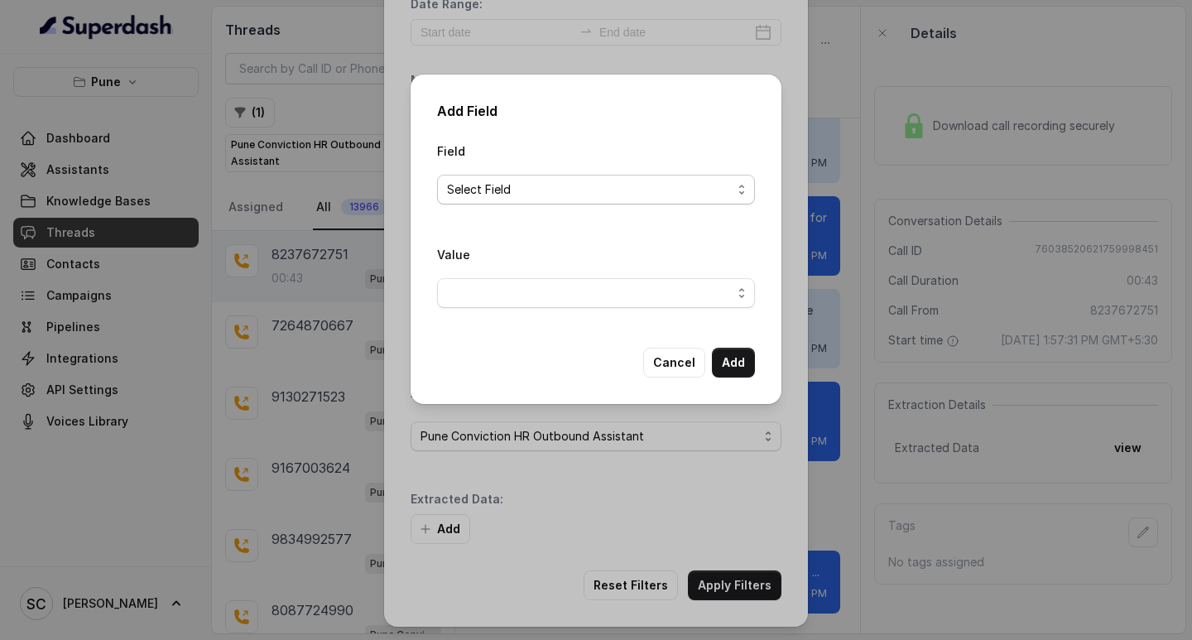
click at [488, 182] on span "Select Field" at bounding box center [589, 190] width 285 height 20
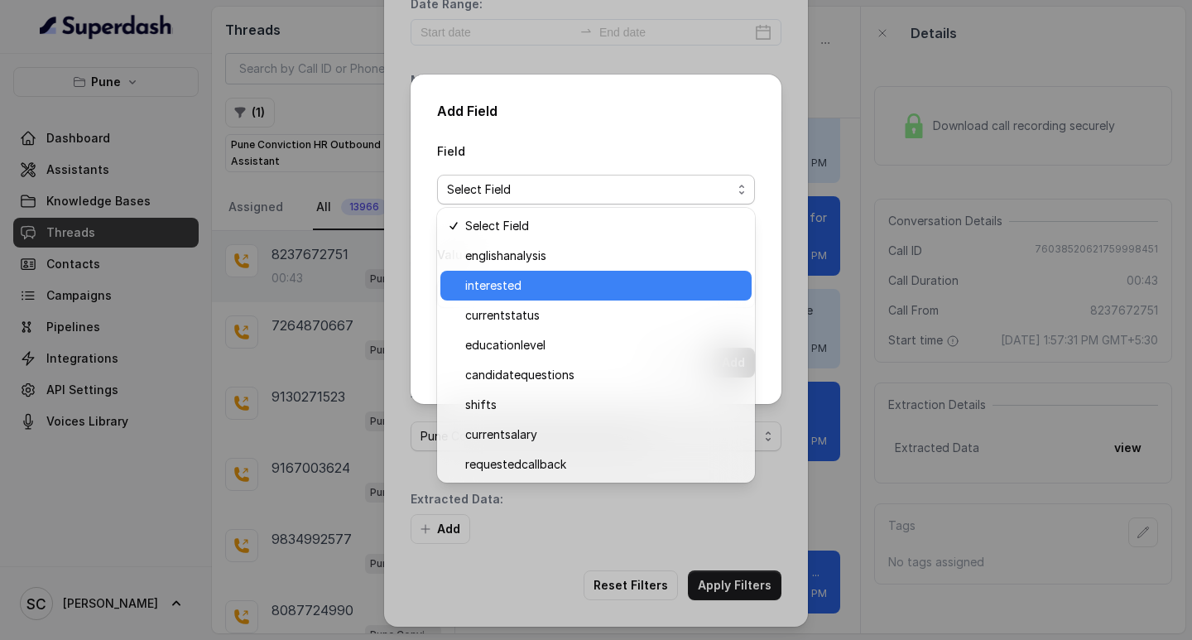
click at [507, 286] on span "interested" at bounding box center [603, 286] width 276 height 20
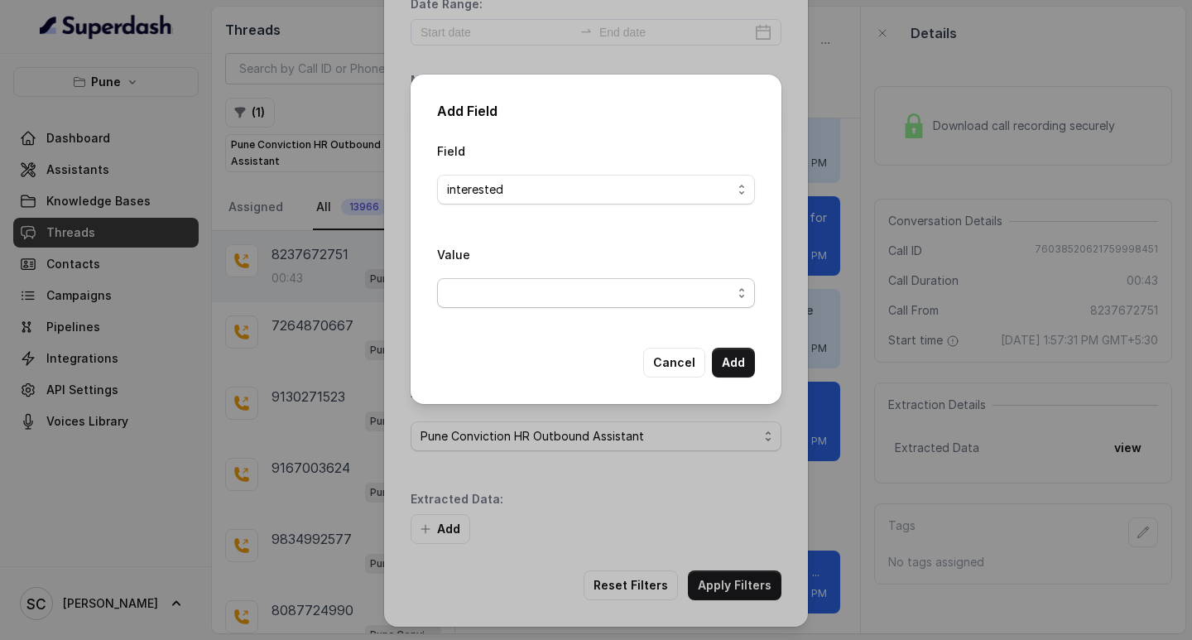
click at [478, 291] on span "button" at bounding box center [596, 293] width 318 height 30
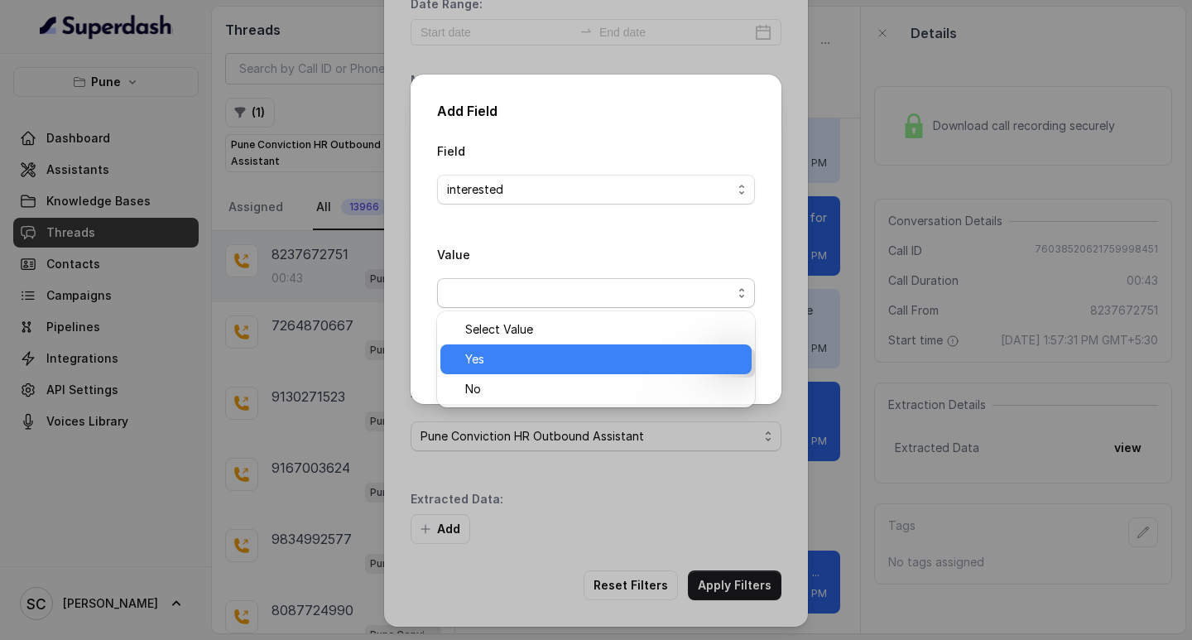
drag, startPoint x: 481, startPoint y: 353, endPoint x: 723, endPoint y: 364, distance: 242.0
click at [481, 353] on span "Yes" at bounding box center [603, 359] width 276 height 20
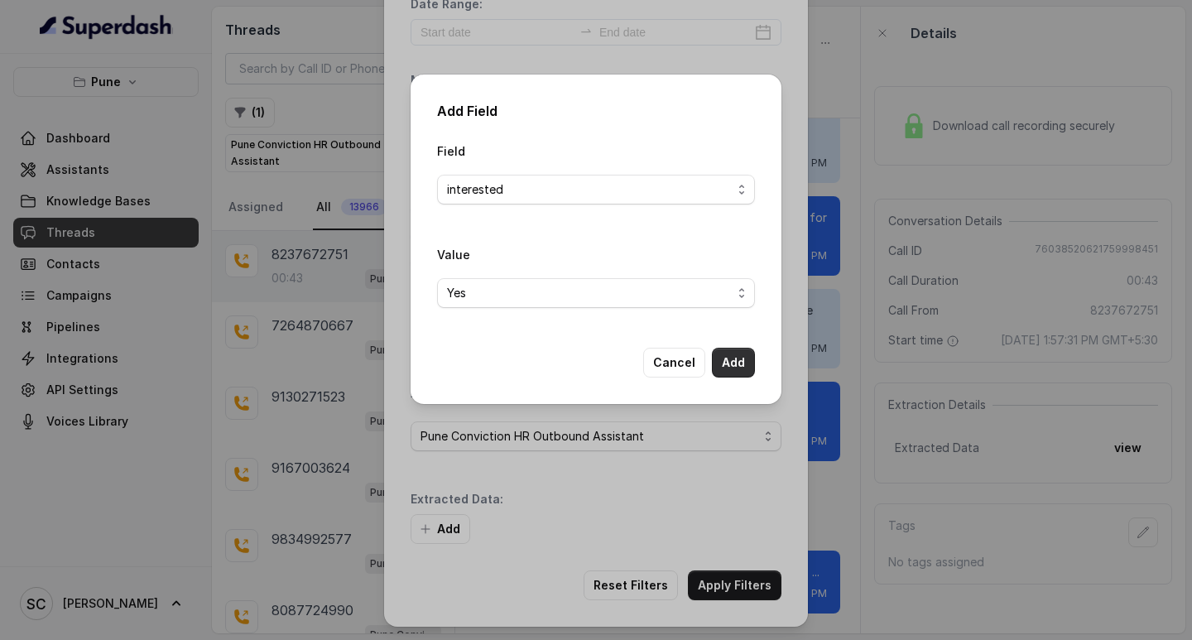
click at [741, 364] on button "Add" at bounding box center [733, 363] width 43 height 30
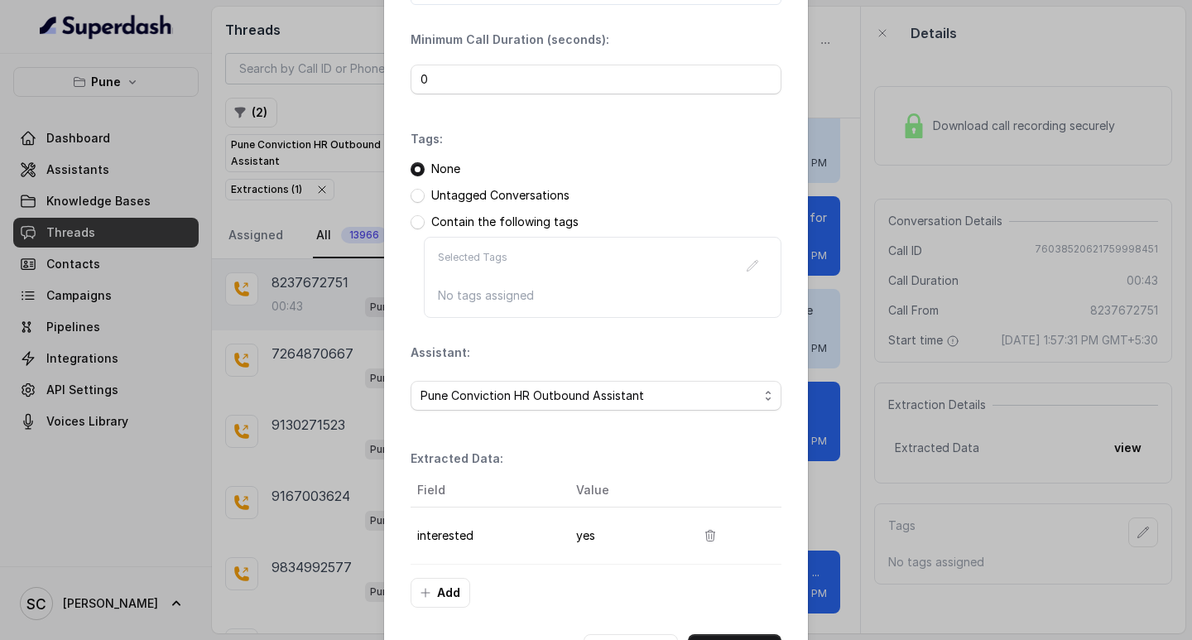
scroll to position [175, 0]
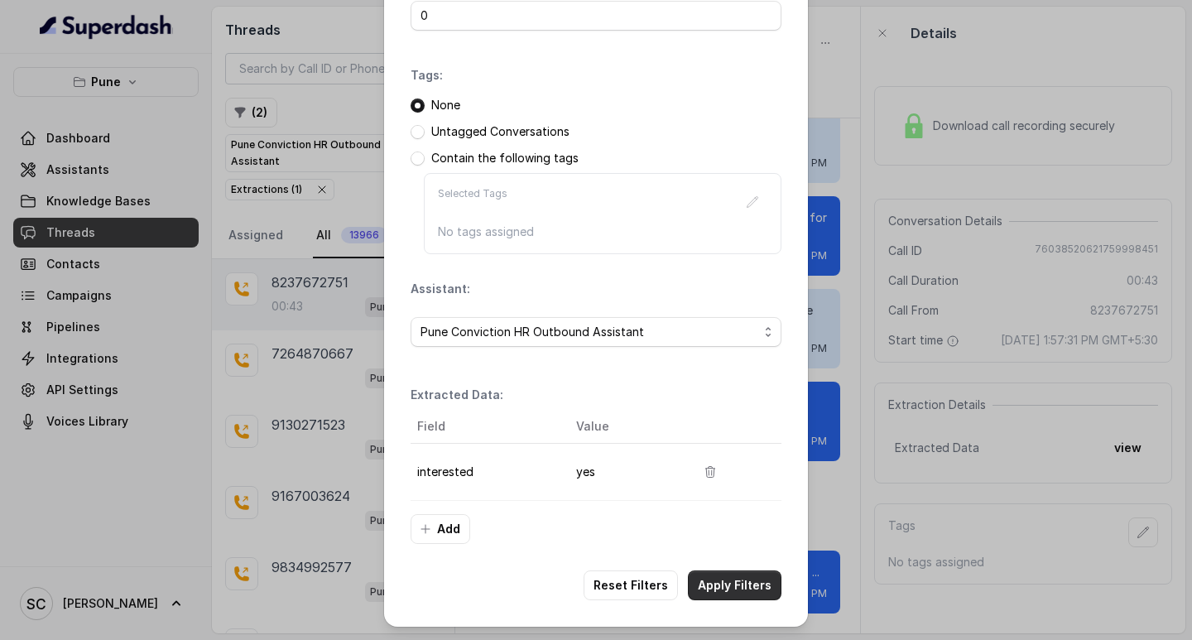
click at [718, 576] on button "Apply Filters" at bounding box center [735, 585] width 94 height 30
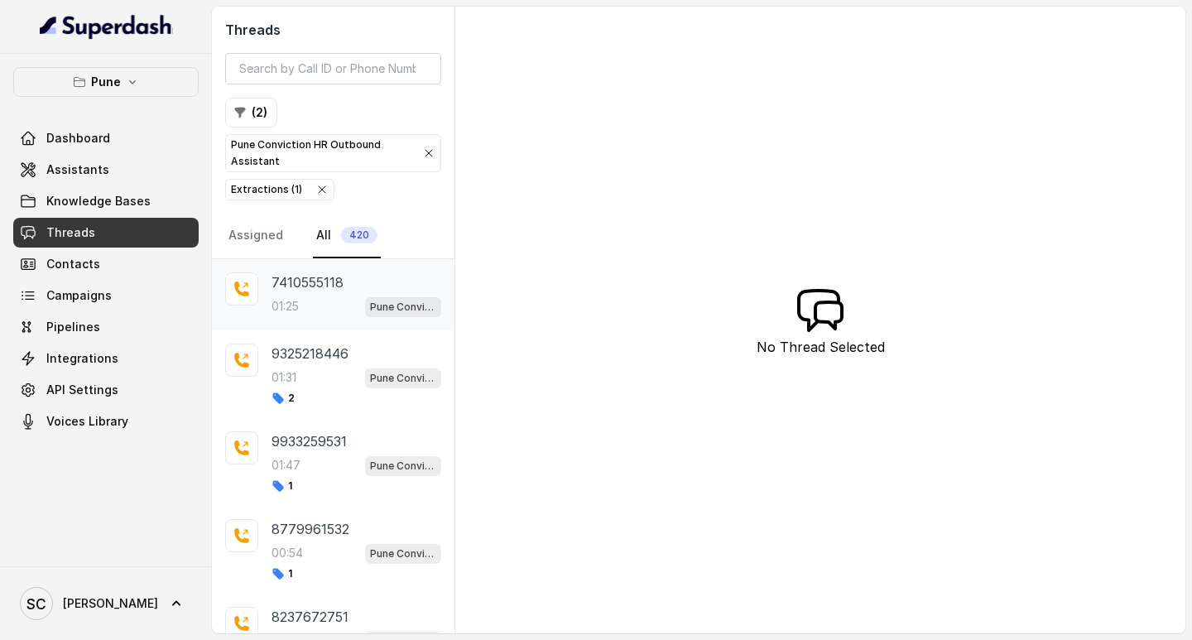
click at [298, 289] on p "7410555118" at bounding box center [307, 282] width 72 height 20
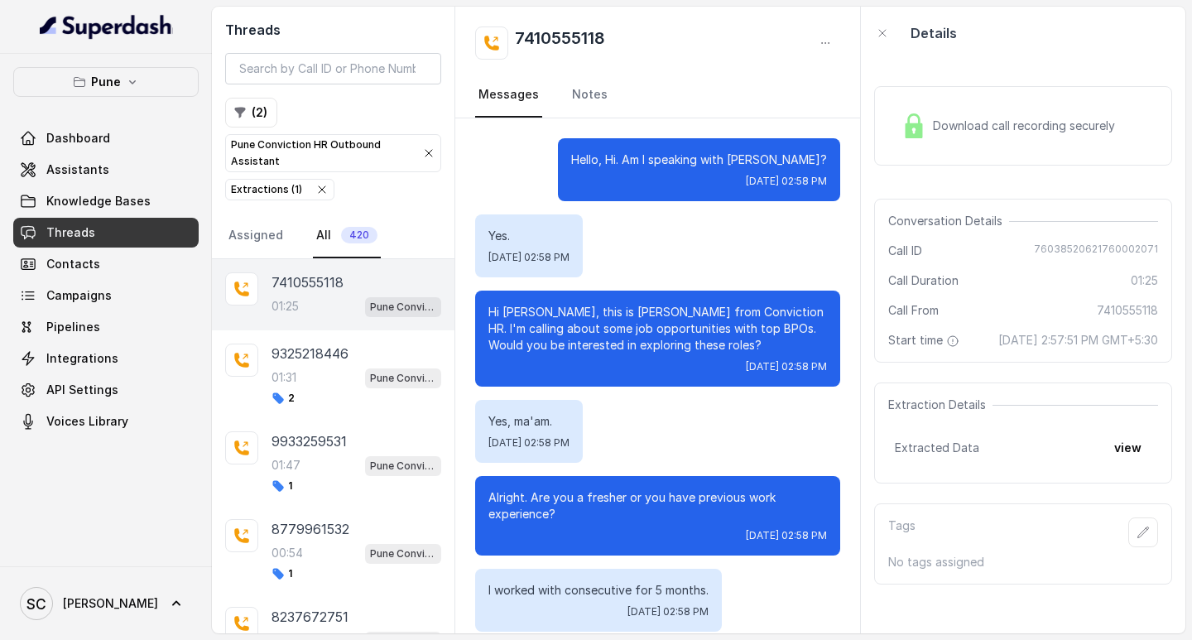
scroll to position [1107, 0]
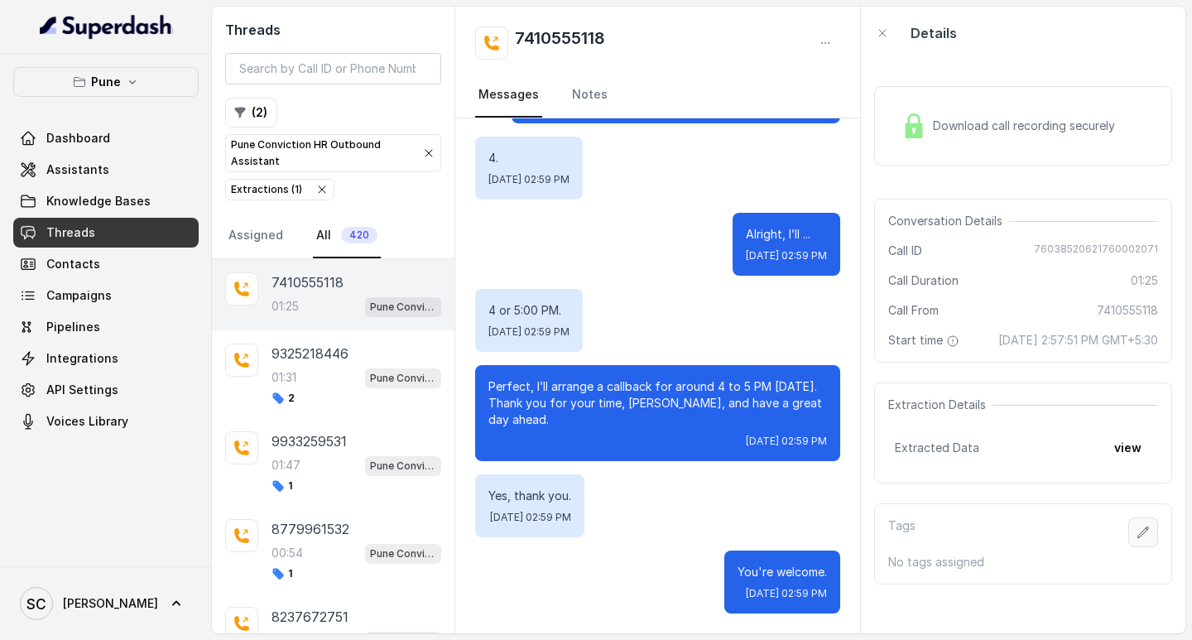
click at [1136, 539] on icon "button" at bounding box center [1142, 532] width 13 height 13
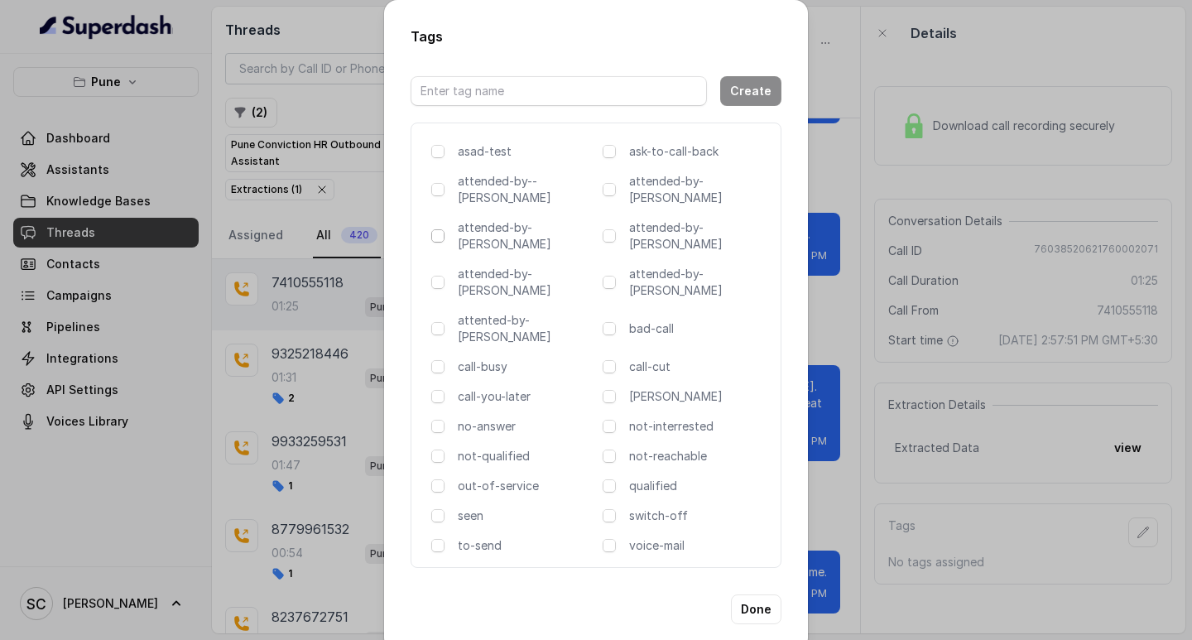
click at [435, 229] on span at bounding box center [437, 235] width 13 height 13
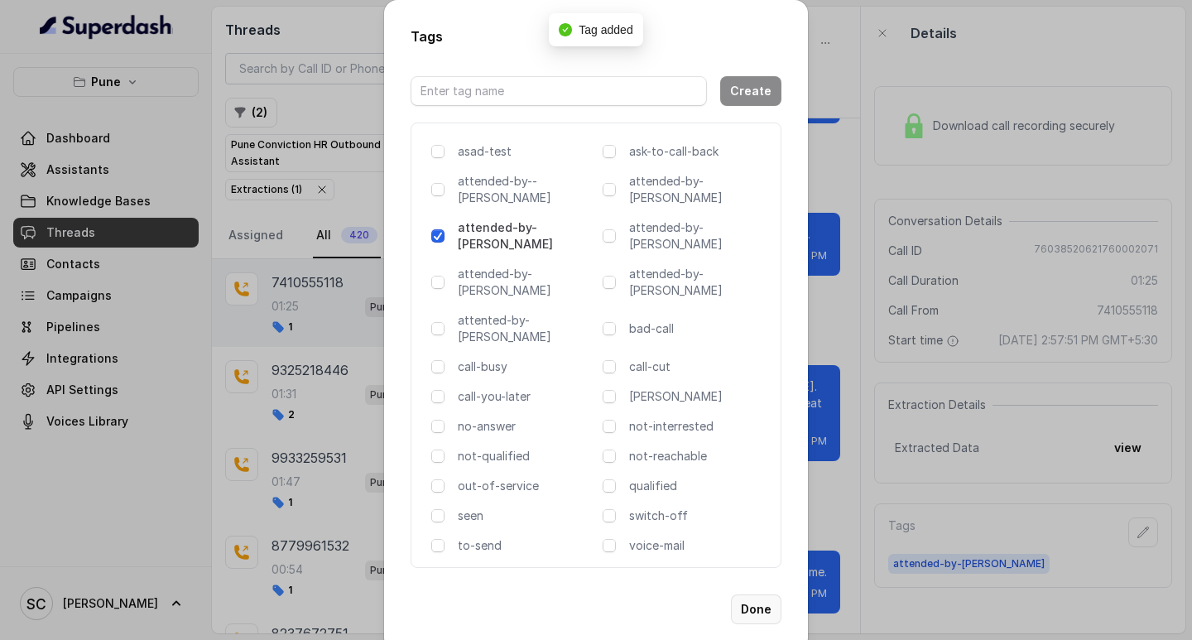
click at [758, 594] on button "Done" at bounding box center [756, 609] width 50 height 30
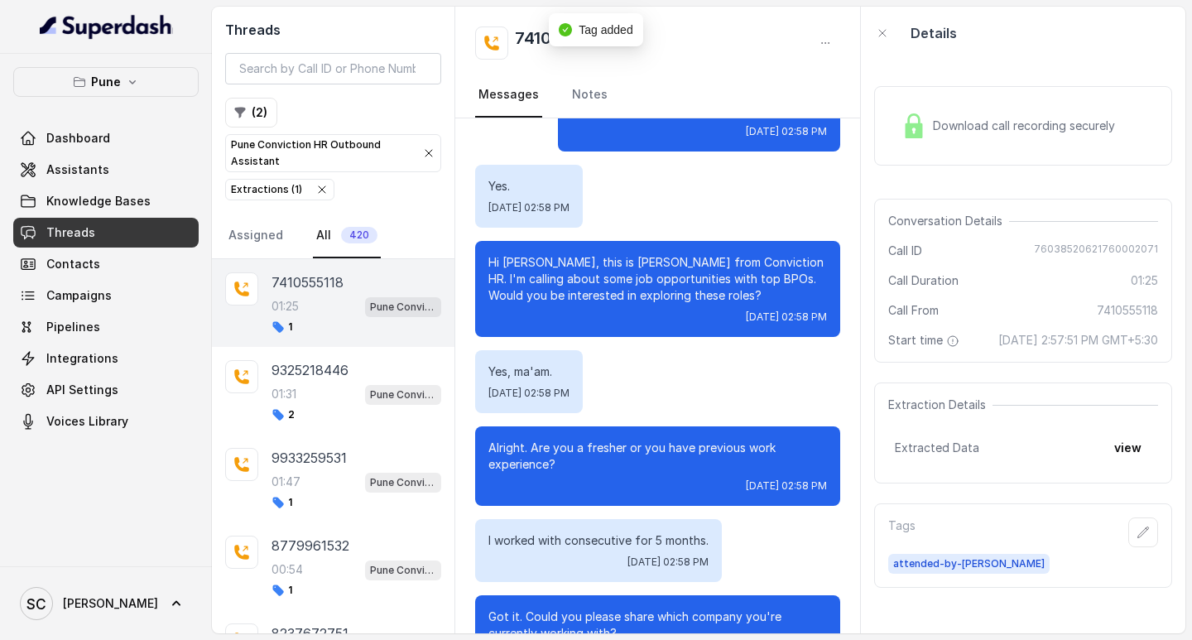
scroll to position [0, 0]
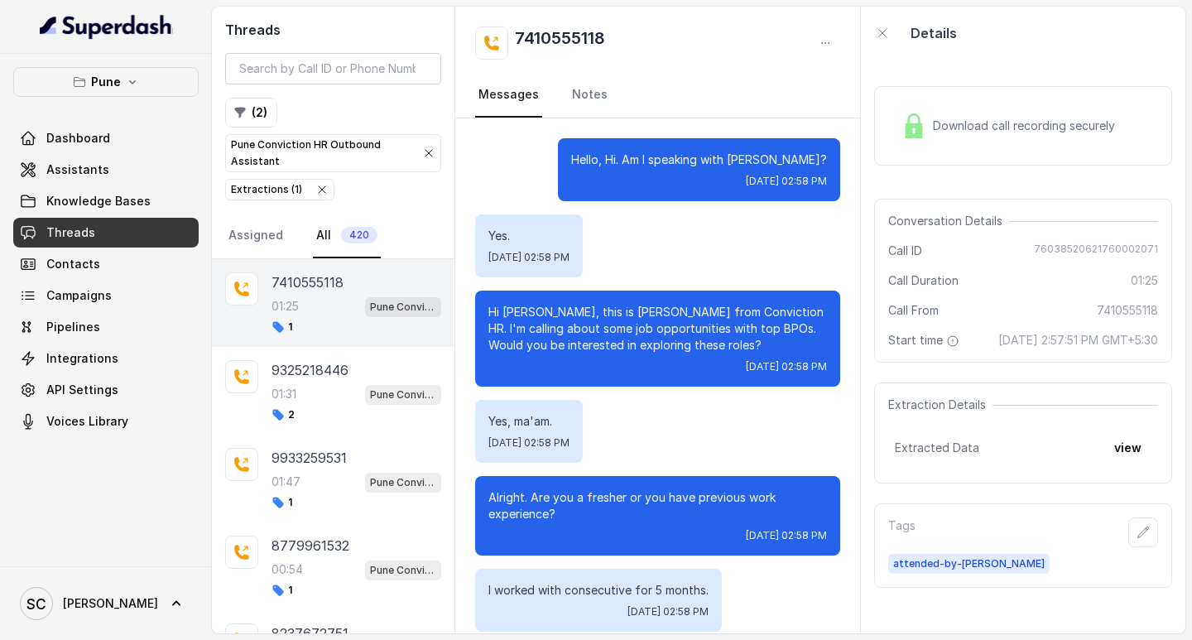
click at [525, 34] on h2 "7410555118" at bounding box center [560, 42] width 90 height 33
click at [525, 33] on h2 "7410555118" at bounding box center [560, 42] width 90 height 33
copy div "7410555118"
click at [517, 310] on p "Hi [PERSON_NAME], this is [PERSON_NAME] from Conviction HR. I'm calling about s…" at bounding box center [657, 329] width 339 height 50
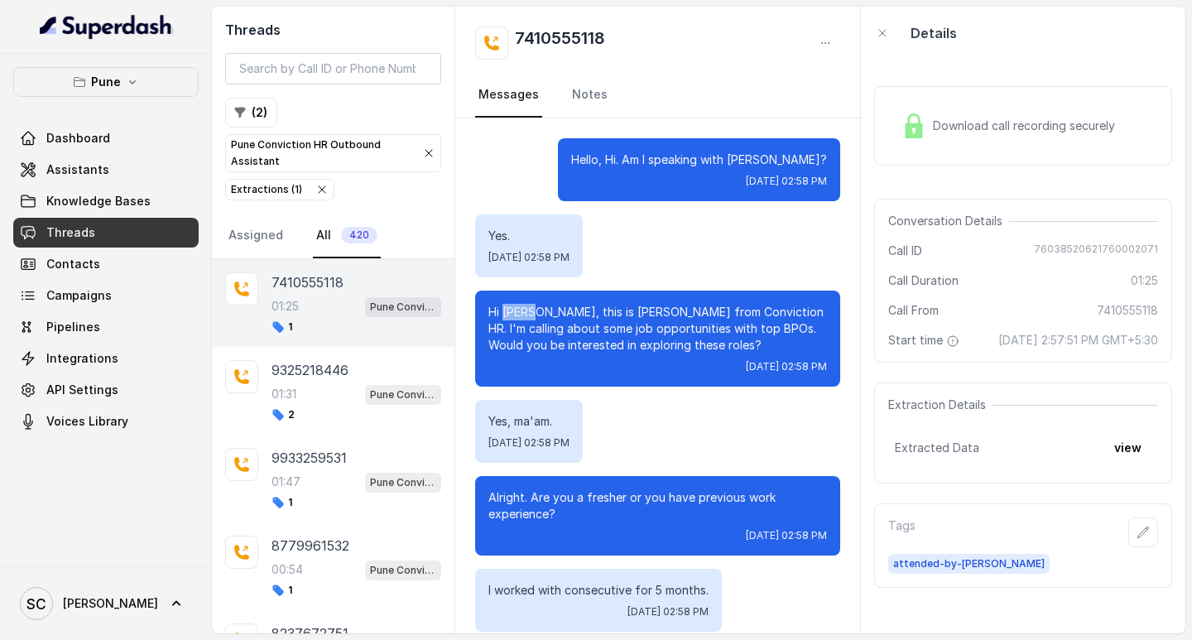
click at [517, 310] on p "Hi [PERSON_NAME], this is [PERSON_NAME] from Conviction HR. I'm calling about s…" at bounding box center [657, 329] width 339 height 50
copy p "Omkar"
click at [1136, 539] on icon "button" at bounding box center [1142, 532] width 13 height 13
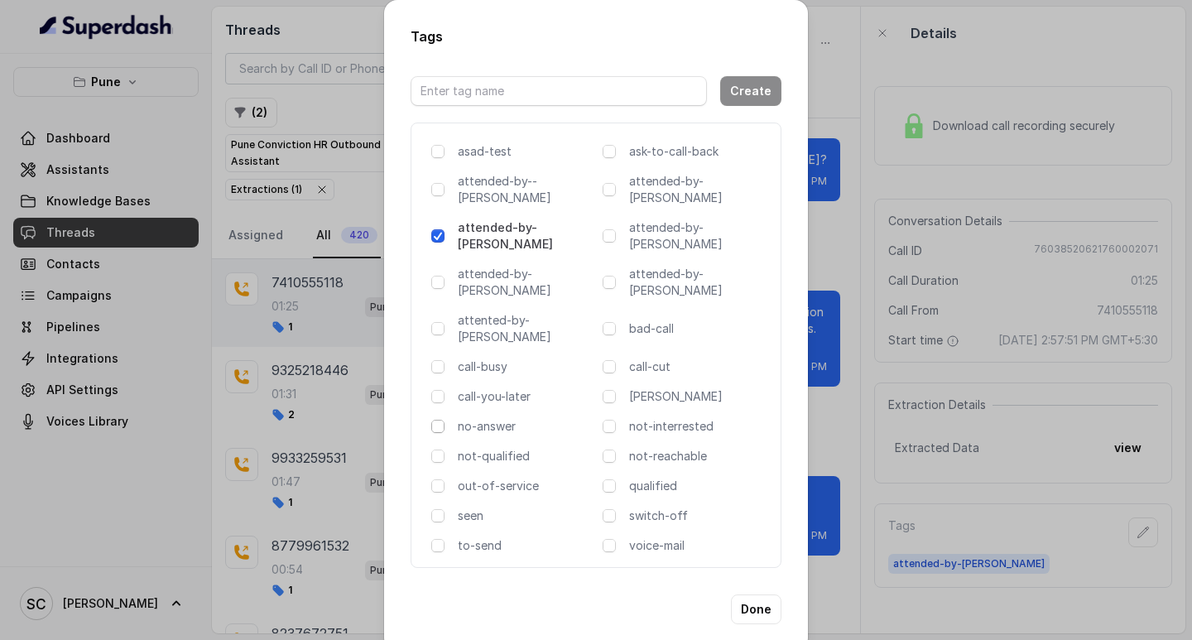
click at [440, 420] on span at bounding box center [437, 426] width 13 height 13
click at [760, 594] on button "Done" at bounding box center [756, 609] width 50 height 30
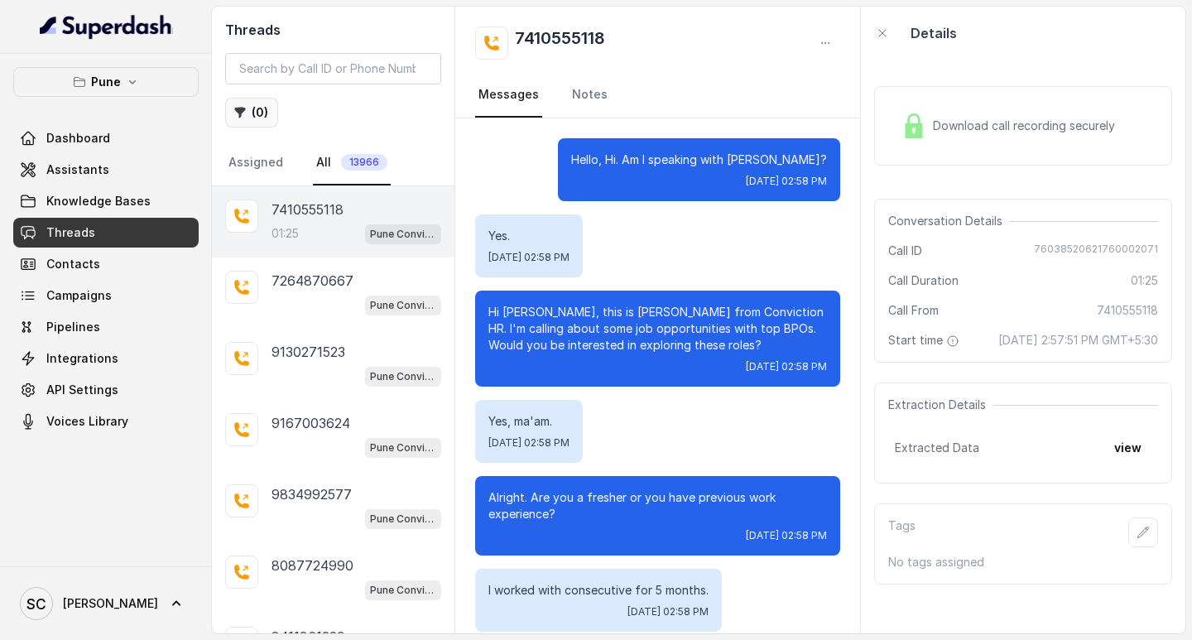
scroll to position [1107, 0]
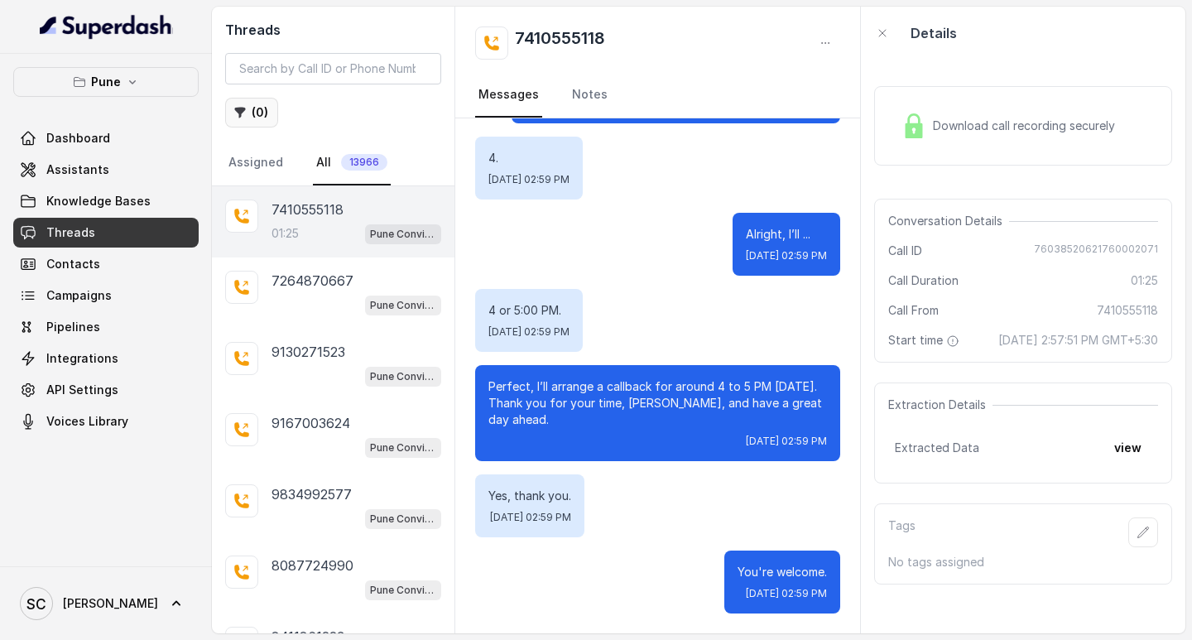
click at [243, 118] on icon "button" at bounding box center [239, 112] width 13 height 13
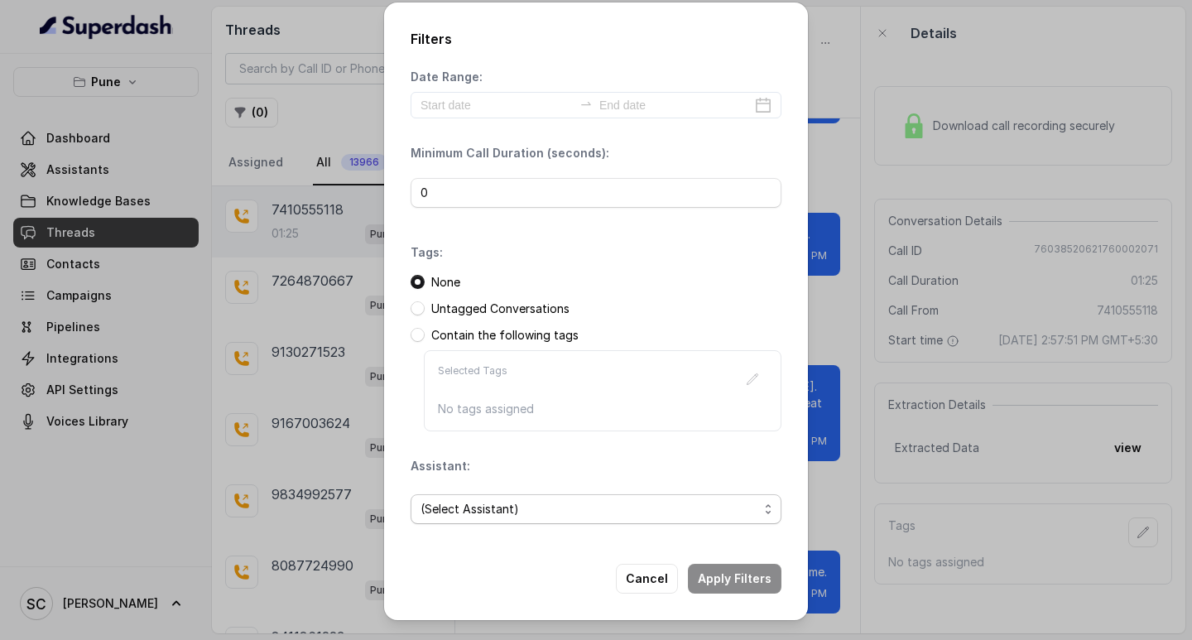
click at [453, 499] on span "(Select Assistant)" at bounding box center [589, 509] width 338 height 20
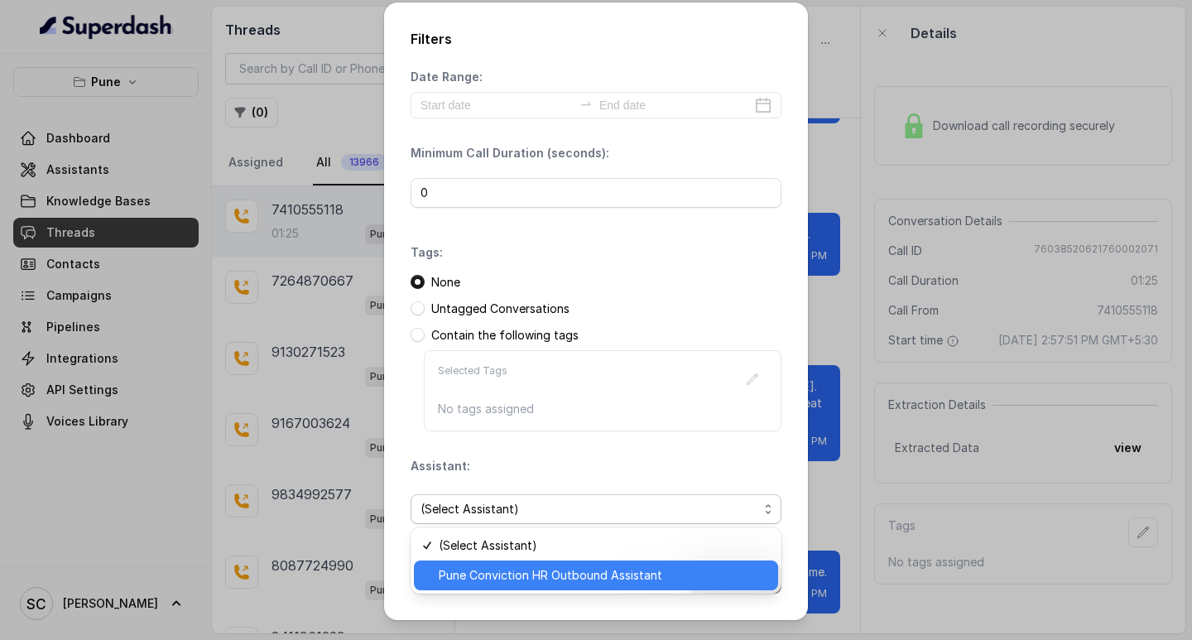
click at [474, 577] on span "Pune Conviction HR Outbound Assistant" at bounding box center [603, 575] width 329 height 20
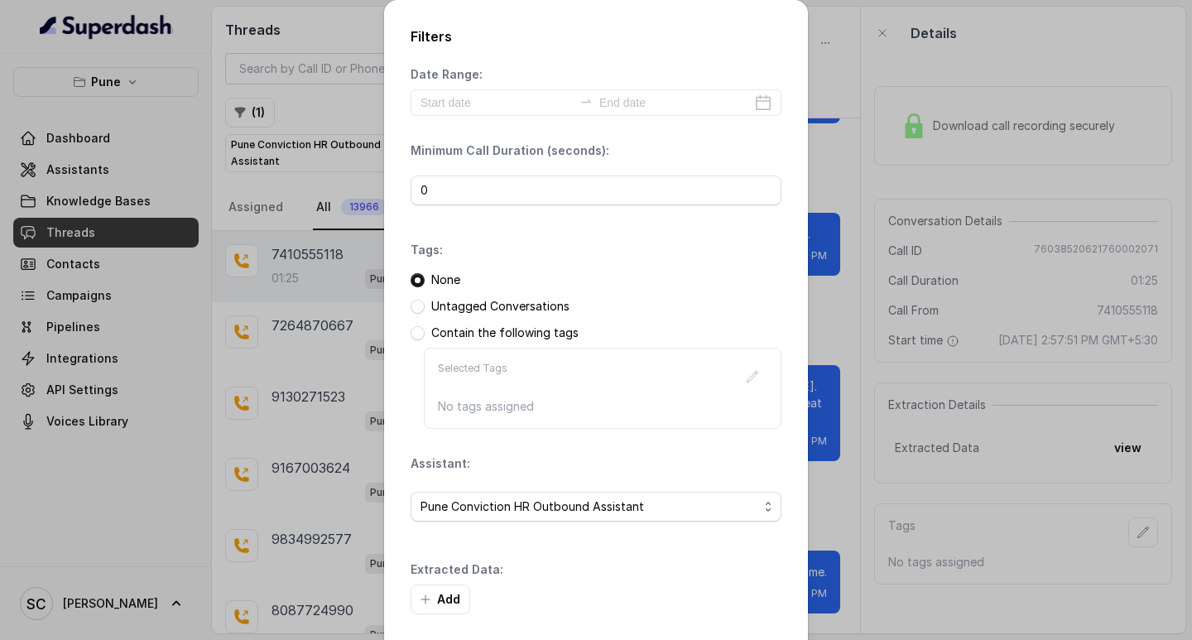
click at [709, 575] on div "Extracted Data: Add" at bounding box center [596, 587] width 371 height 53
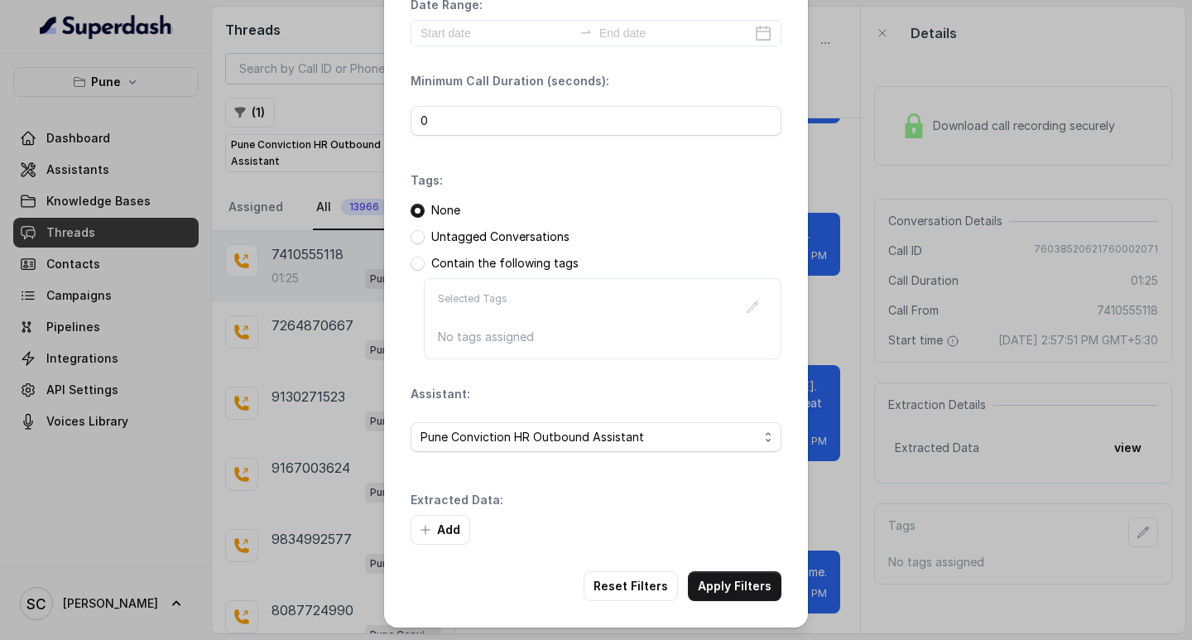
scroll to position [70, 0]
click at [448, 526] on button "Add" at bounding box center [441, 529] width 60 height 30
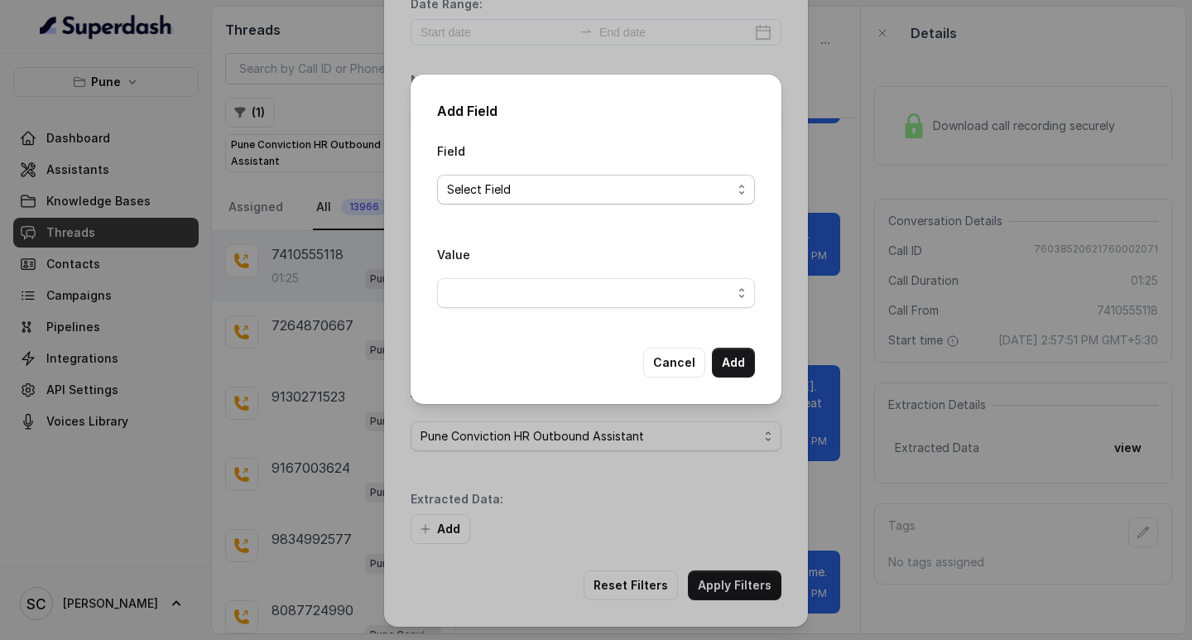
drag, startPoint x: 489, startPoint y: 193, endPoint x: 483, endPoint y: 205, distance: 14.1
click at [488, 195] on span "Select Field" at bounding box center [589, 190] width 285 height 20
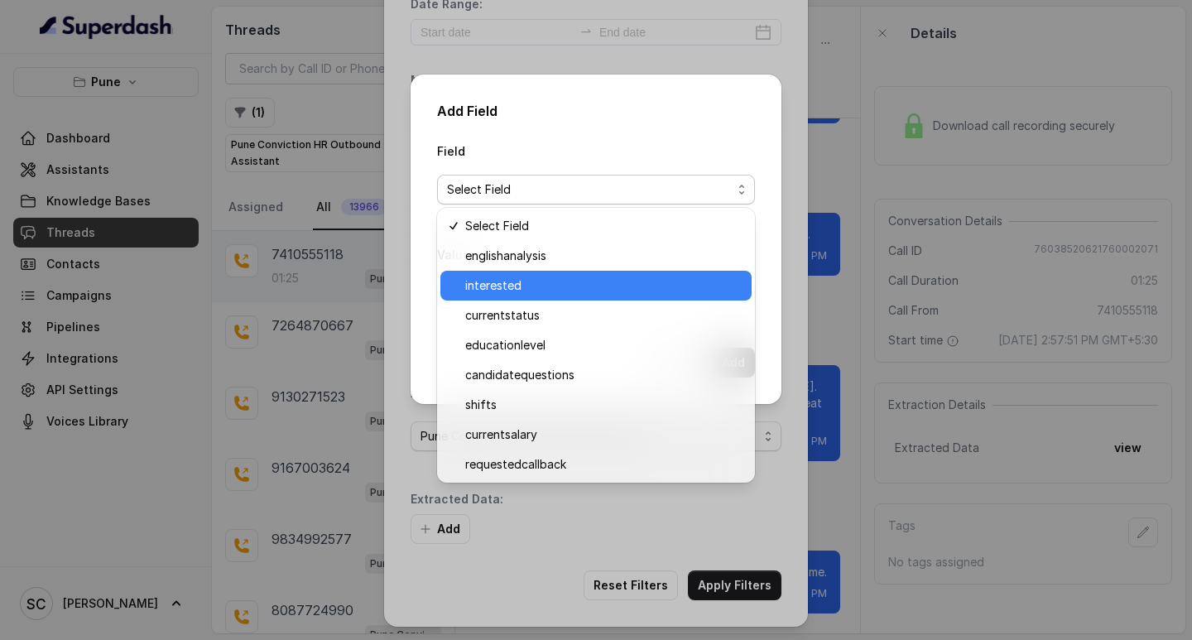
click at [497, 287] on span "interested" at bounding box center [603, 286] width 276 height 20
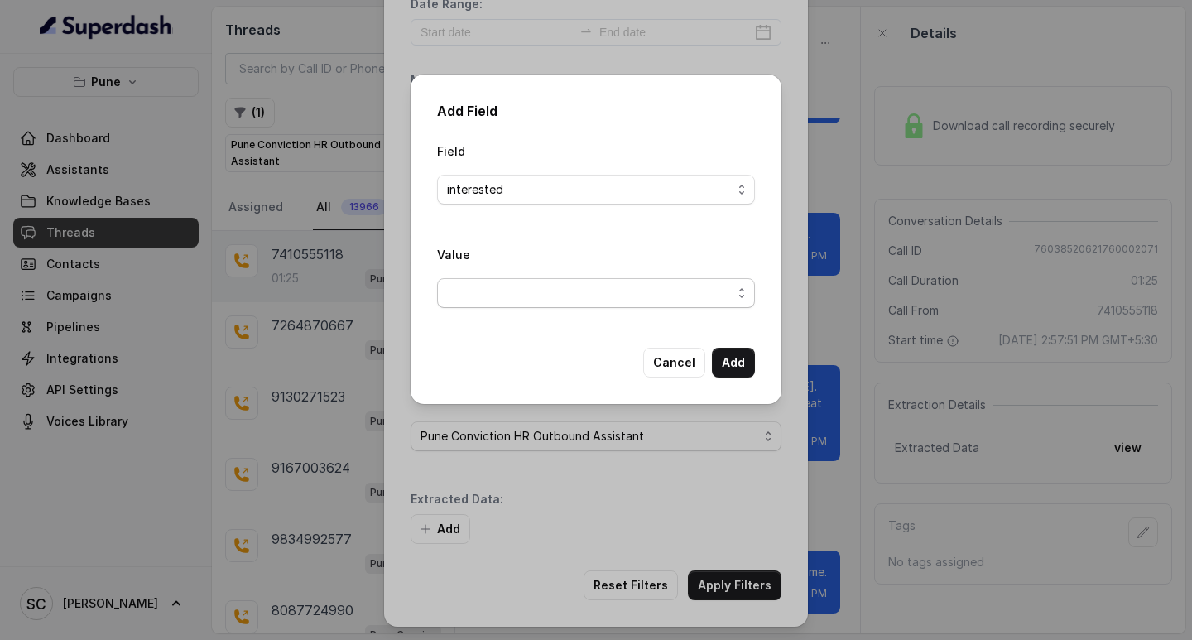
click at [483, 289] on span "button" at bounding box center [596, 293] width 318 height 30
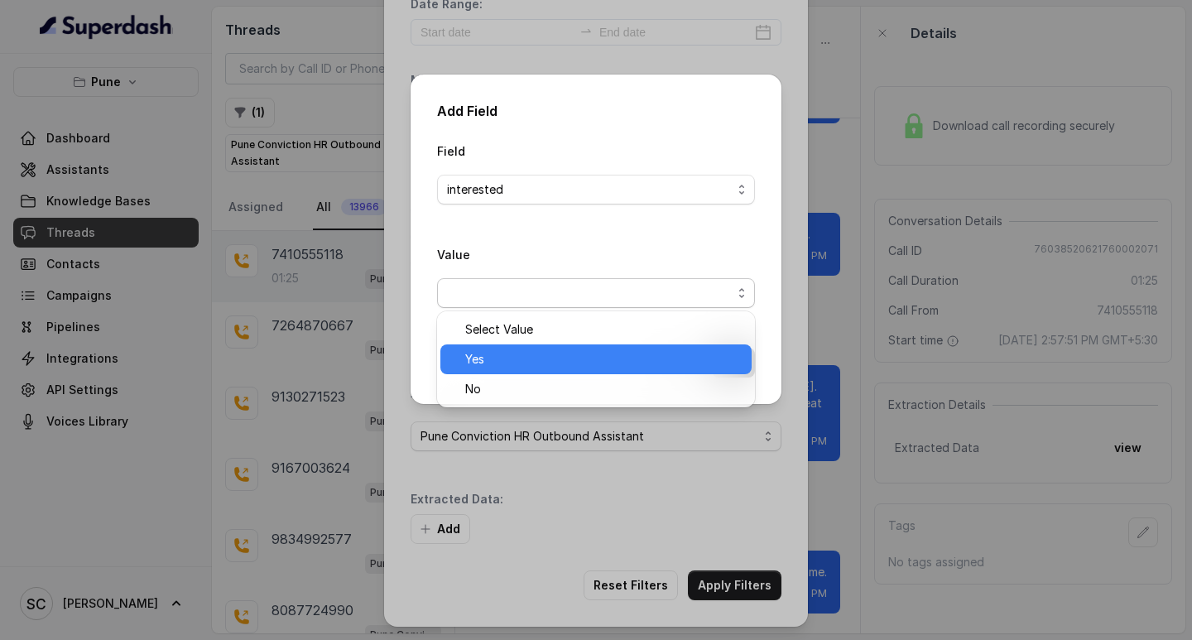
click at [483, 356] on span "Yes" at bounding box center [603, 359] width 276 height 20
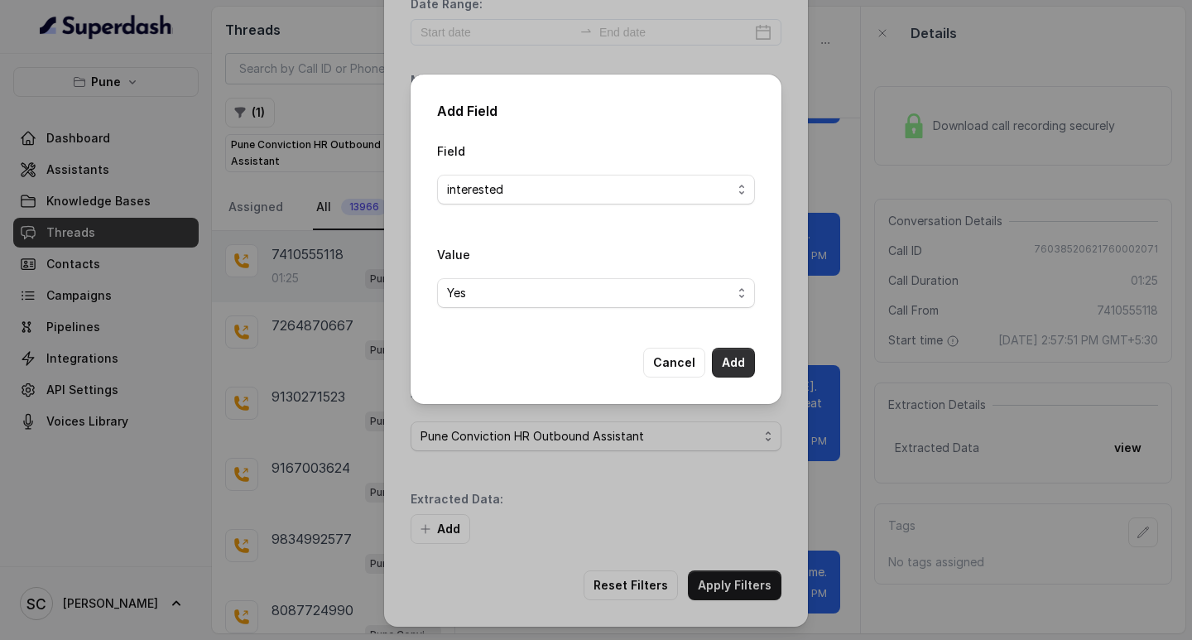
click at [738, 355] on button "Add" at bounding box center [733, 363] width 43 height 30
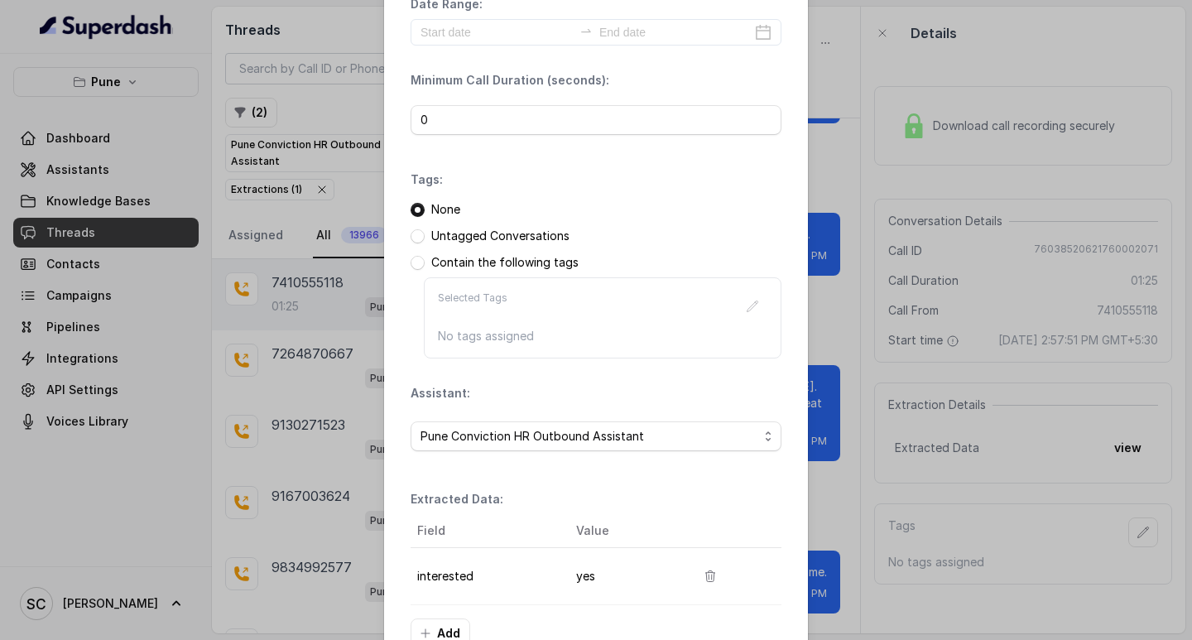
scroll to position [175, 0]
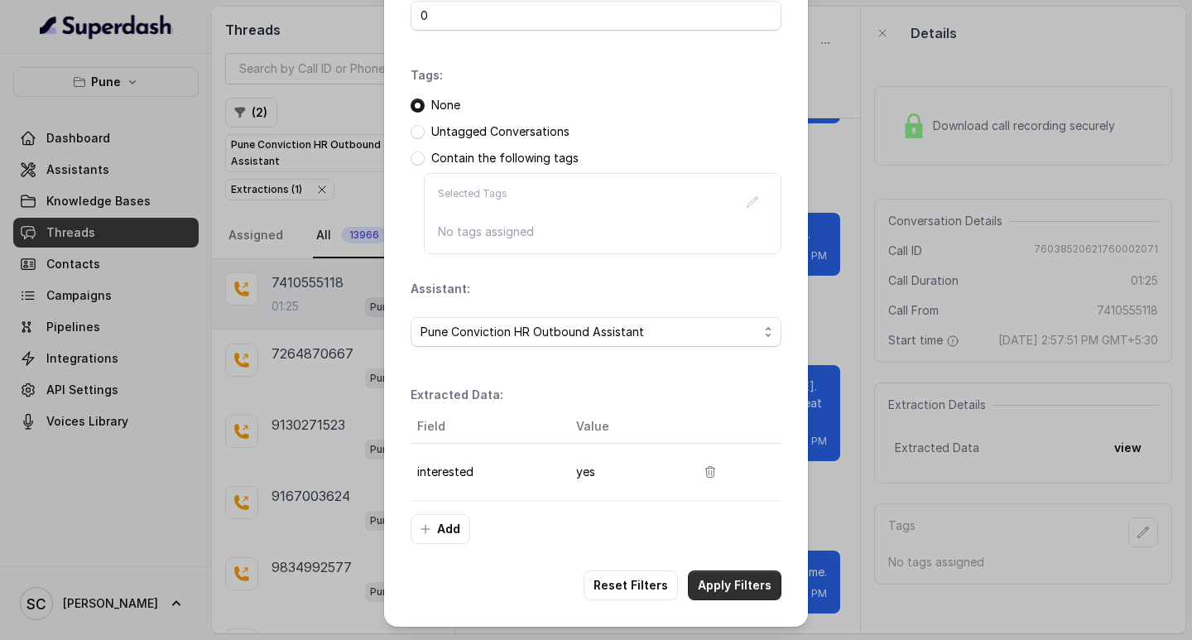
click at [745, 579] on button "Apply Filters" at bounding box center [735, 585] width 94 height 30
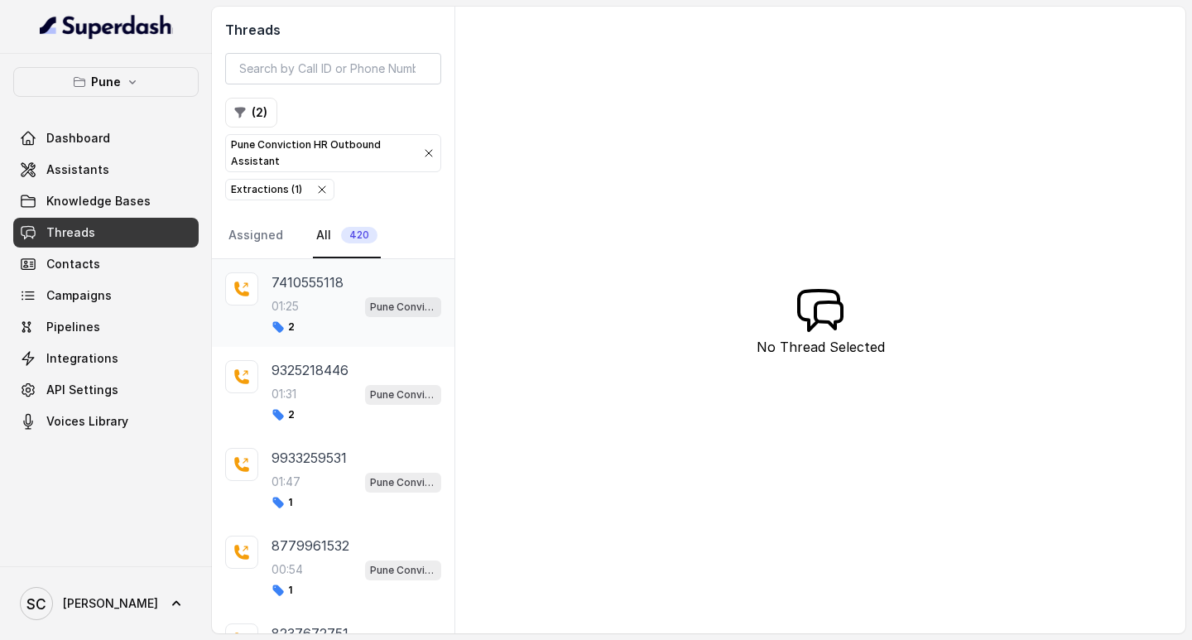
click at [282, 280] on p "7410555118" at bounding box center [307, 282] width 72 height 20
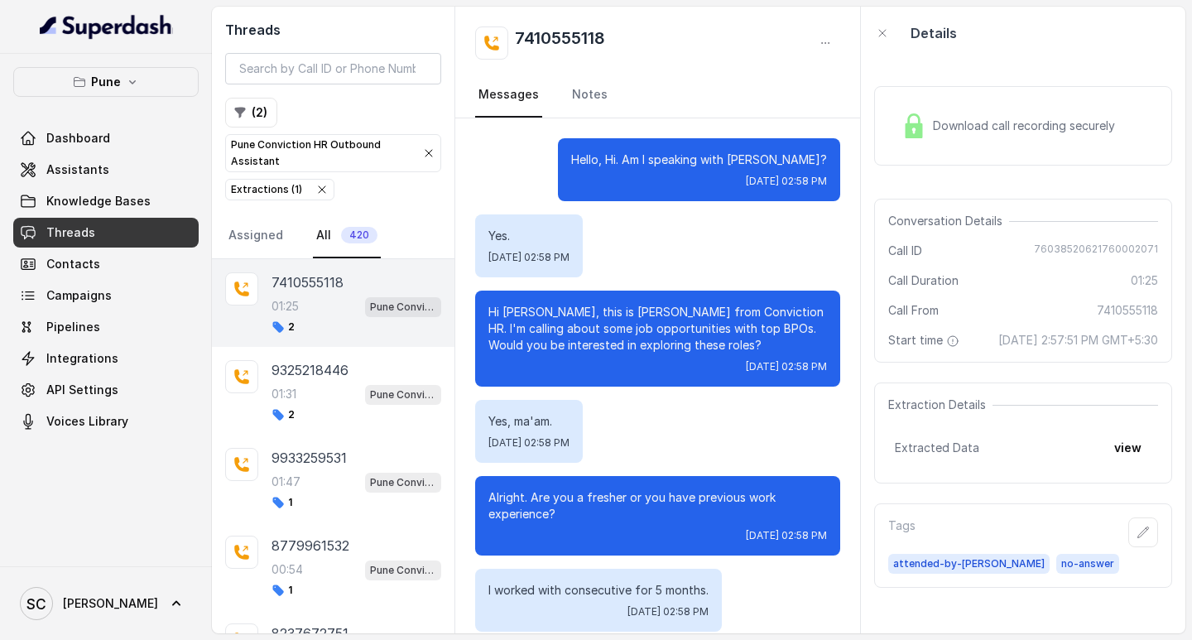
scroll to position [1107, 0]
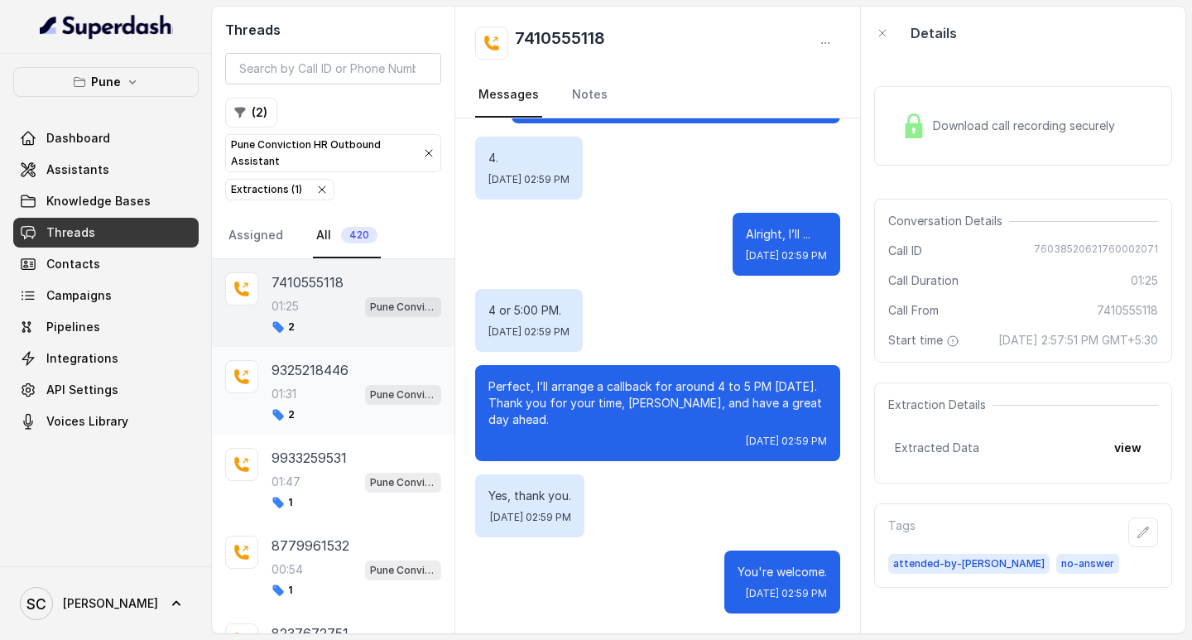
click at [297, 368] on p "9325218446" at bounding box center [309, 370] width 77 height 20
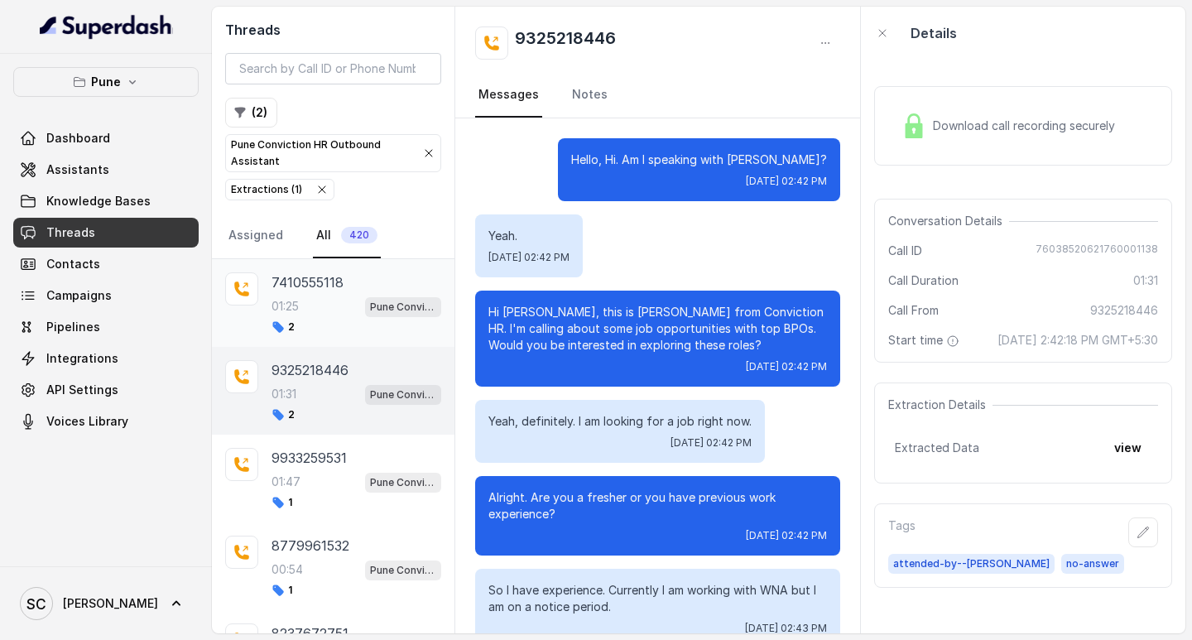
scroll to position [1396, 0]
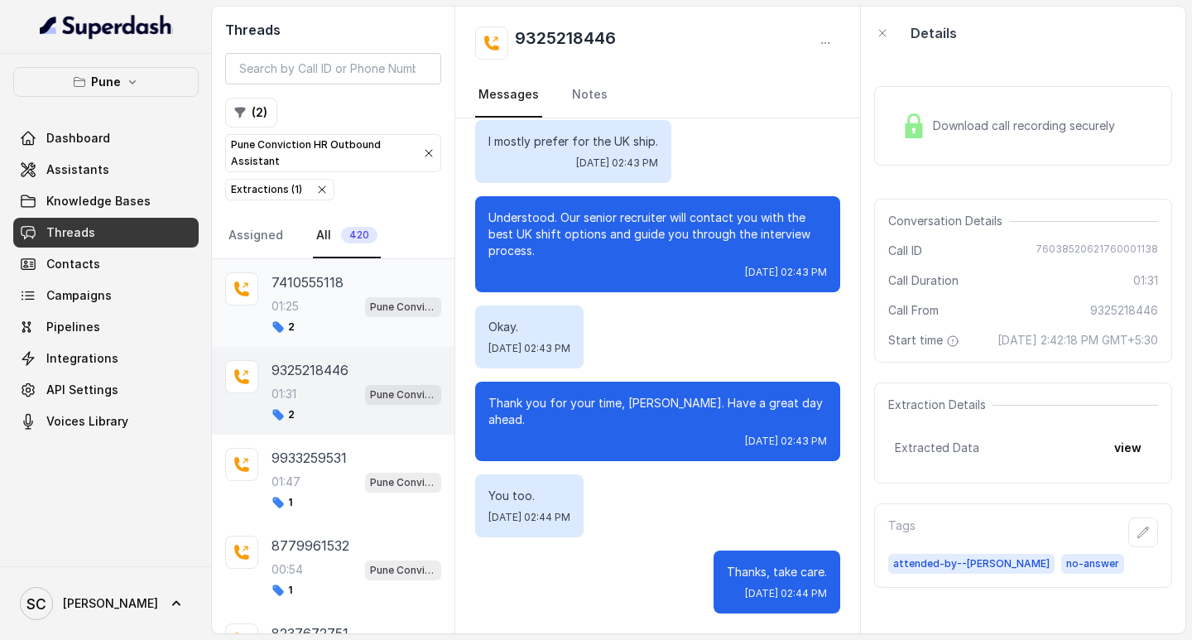
click at [329, 286] on p "7410555118" at bounding box center [307, 282] width 72 height 20
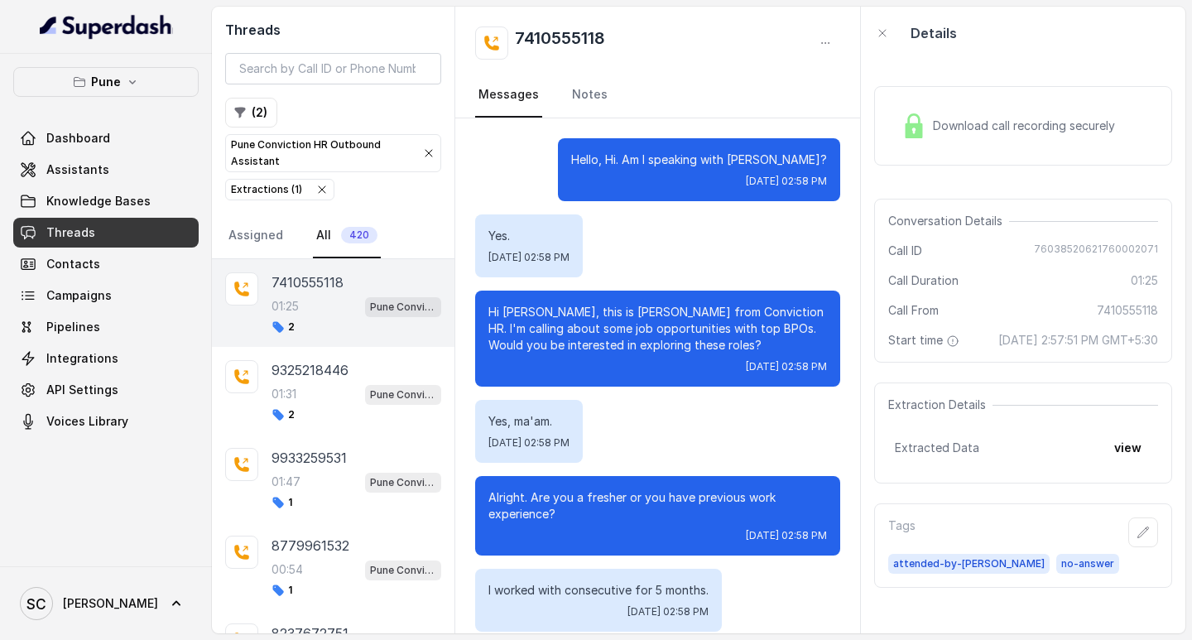
scroll to position [1107, 0]
